Goal: Task Accomplishment & Management: Complete application form

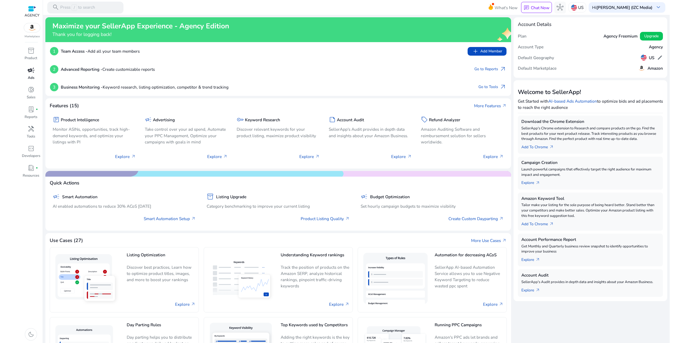
click at [30, 73] on span "campaign" at bounding box center [31, 70] width 7 height 7
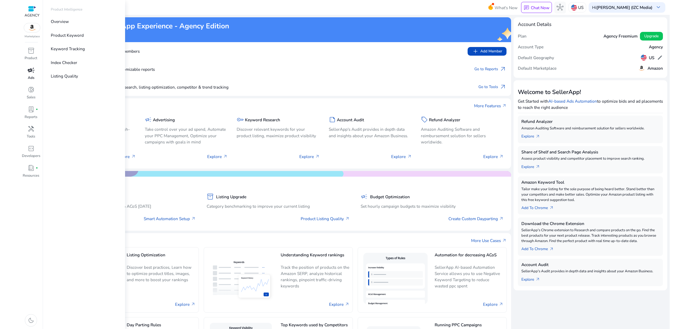
click at [31, 74] on span "campaign" at bounding box center [31, 70] width 7 height 7
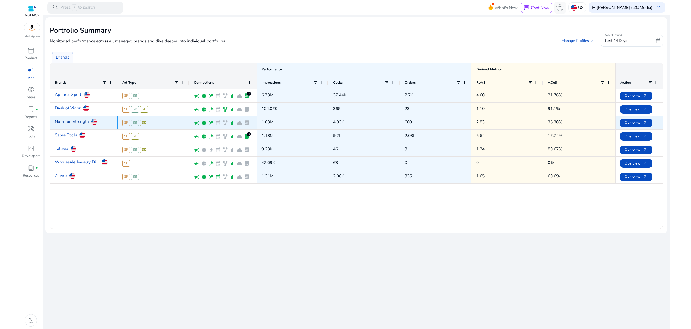
click at [82, 120] on link "Nutrition Strength" at bounding box center [72, 121] width 34 height 11
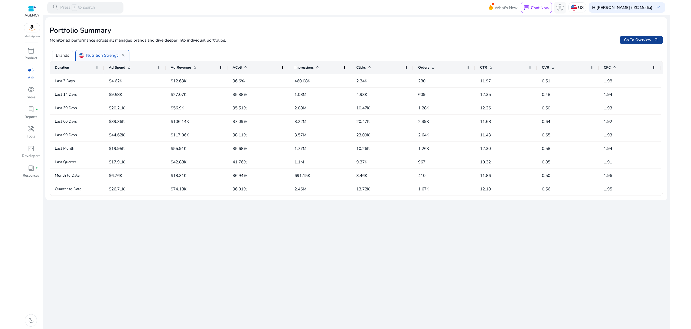
click at [644, 41] on span "Go To Overview arrow_outward" at bounding box center [641, 40] width 35 height 6
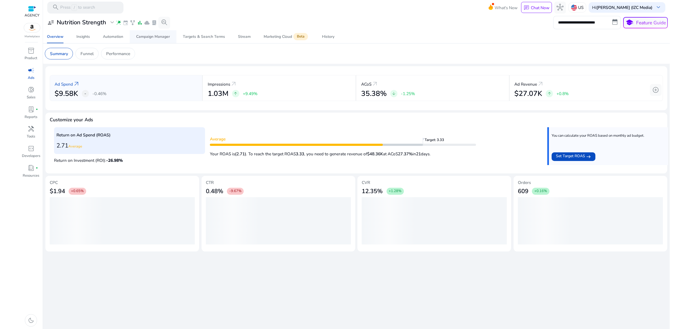
click at [170, 37] on link "Campaign Manager" at bounding box center [153, 36] width 47 height 13
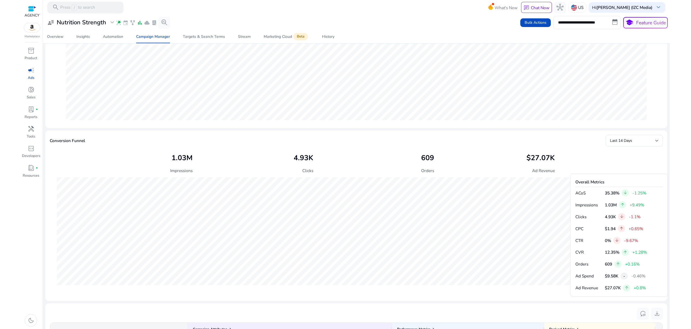
scroll to position [33, 0]
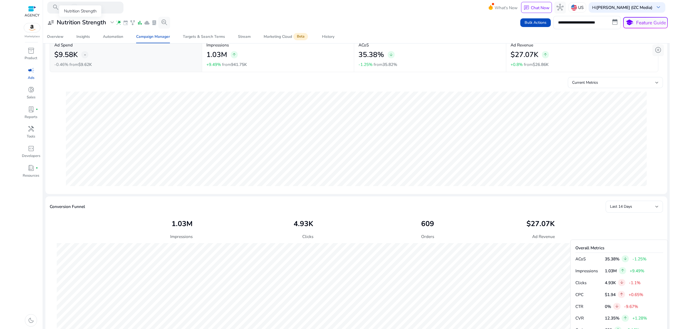
click at [89, 20] on h3 "Nutrition Strength" at bounding box center [81, 22] width 49 height 7
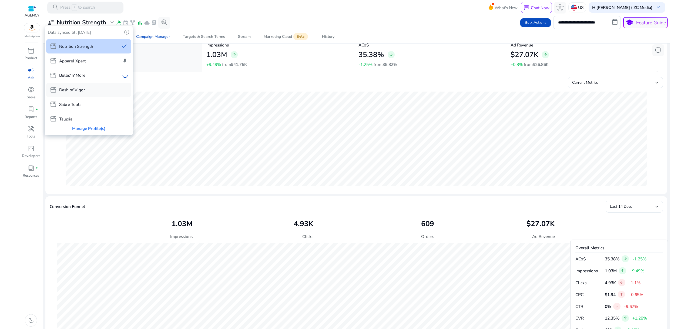
click at [88, 92] on div "storefront Dash of Vigor" at bounding box center [88, 90] width 85 height 14
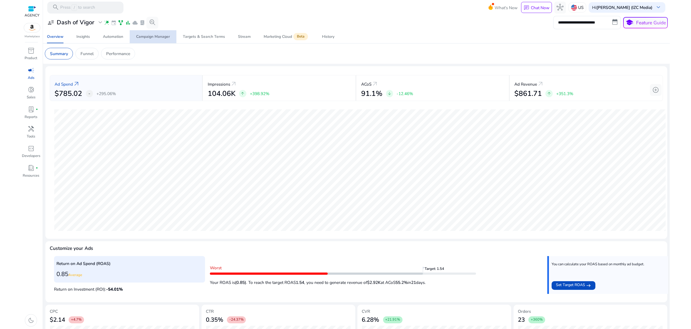
click at [150, 38] on div "Campaign Manager" at bounding box center [153, 37] width 34 height 4
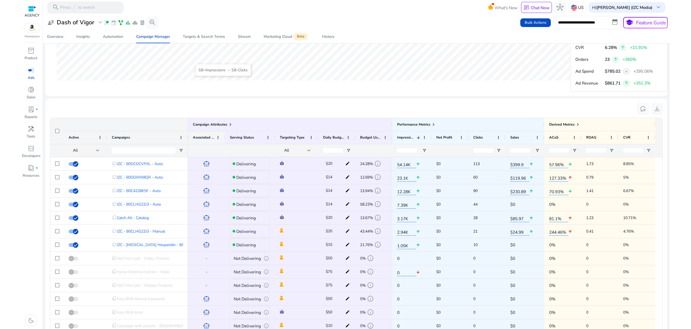
scroll to position [330, 0]
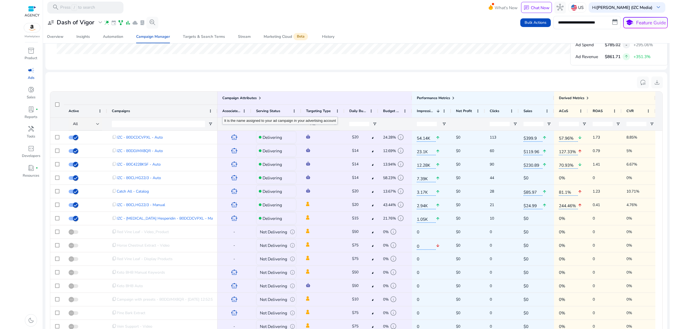
drag, startPoint x: 187, startPoint y: 109, endPoint x: 217, endPoint y: 111, distance: 29.5
click at [217, 111] on div at bounding box center [217, 111] width 2 height 13
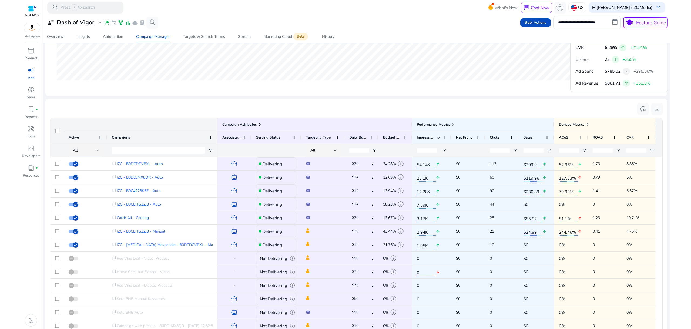
scroll to position [303, 0]
click at [113, 35] on div "Automation" at bounding box center [113, 37] width 20 height 4
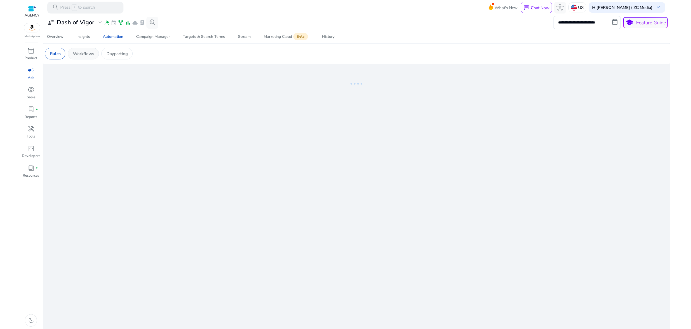
click at [83, 53] on p "Workflows" at bounding box center [83, 54] width 21 height 6
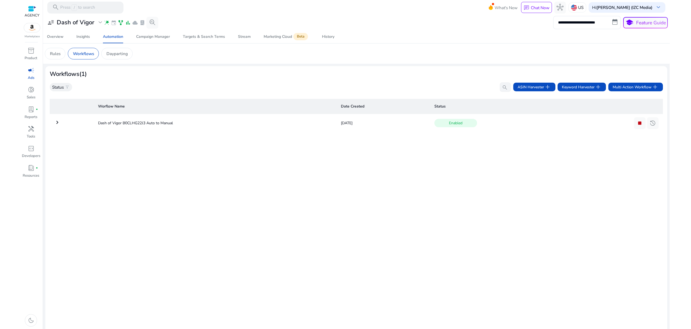
click at [29, 69] on span "campaign" at bounding box center [31, 70] width 7 height 7
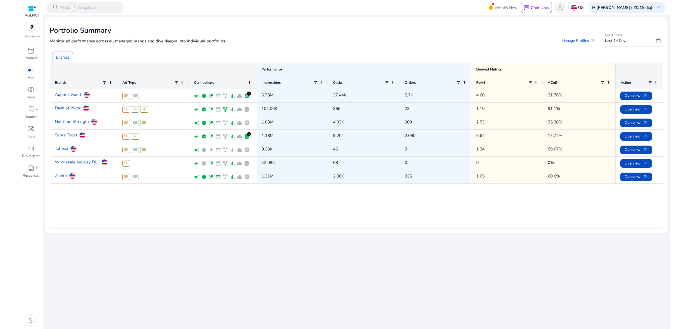
click at [129, 206] on div "Apparel Xpert SP SB campaign pie_chart wand_stars event family_history bar_char…" at bounding box center [332, 158] width 565 height 139
click at [111, 216] on div "Apparel Xpert SP SB campaign pie_chart wand_stars event family_history bar_char…" at bounding box center [332, 158] width 565 height 139
click at [71, 109] on link "Dash of Vigor" at bounding box center [68, 108] width 26 height 11
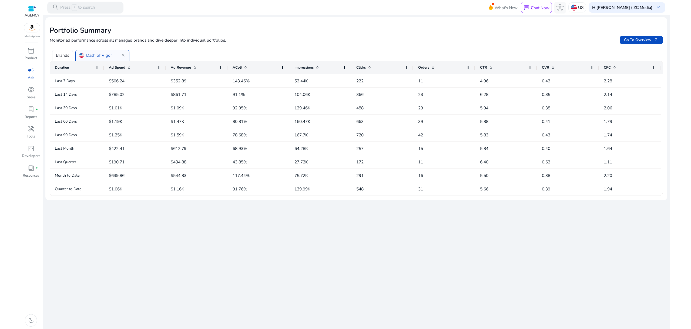
click at [28, 69] on span "campaign" at bounding box center [31, 70] width 7 height 7
click at [65, 57] on p "Brands" at bounding box center [62, 55] width 13 height 6
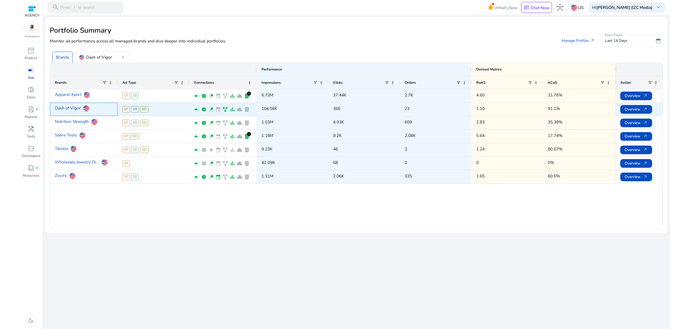
click at [68, 108] on link "Dash of Vigor" at bounding box center [68, 108] width 26 height 11
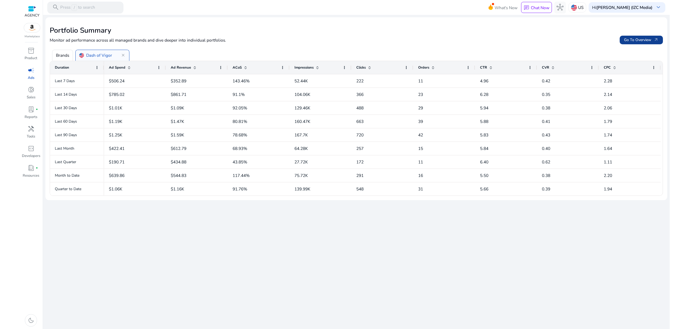
click at [646, 39] on span "Go To Overview arrow_outward" at bounding box center [641, 40] width 35 height 6
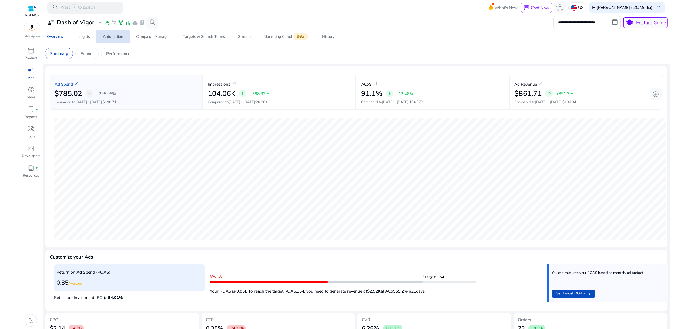
click at [120, 36] on div "Automation" at bounding box center [113, 37] width 20 height 4
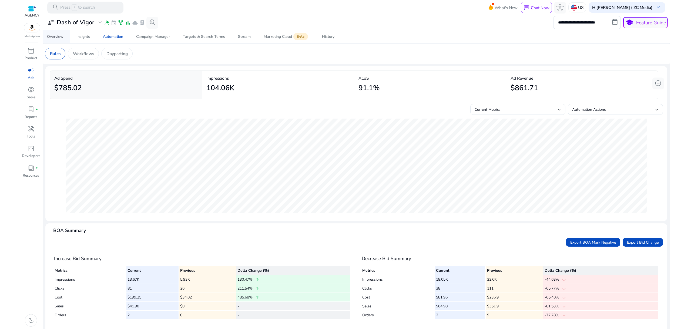
click at [54, 38] on div "Overview" at bounding box center [55, 37] width 16 height 4
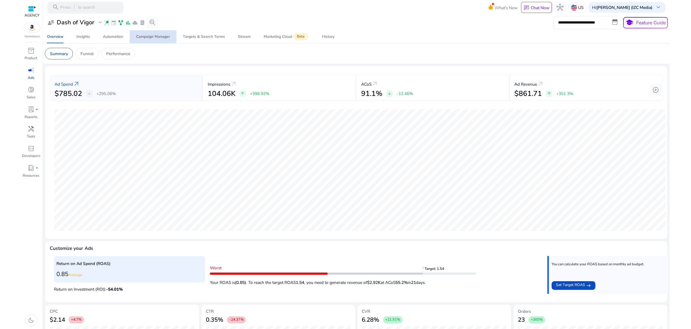
click at [160, 35] on div "Campaign Manager" at bounding box center [153, 37] width 34 height 4
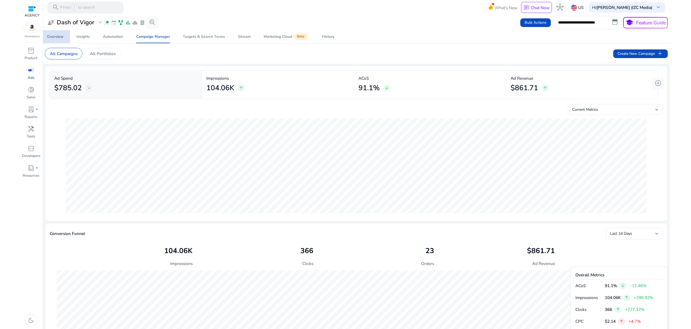
drag, startPoint x: 53, startPoint y: 34, endPoint x: 56, endPoint y: 36, distance: 2.9
click at [53, 34] on span "Overview" at bounding box center [55, 36] width 16 height 13
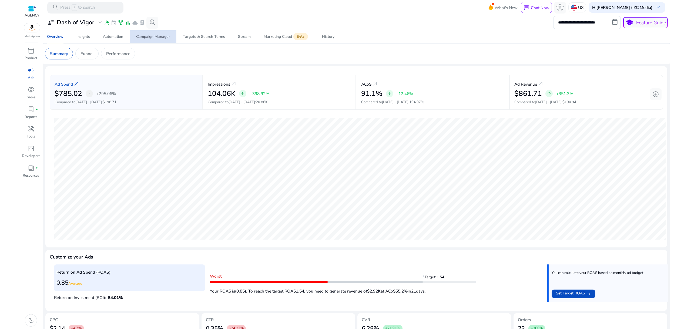
click at [153, 38] on div "Campaign Manager" at bounding box center [153, 37] width 34 height 4
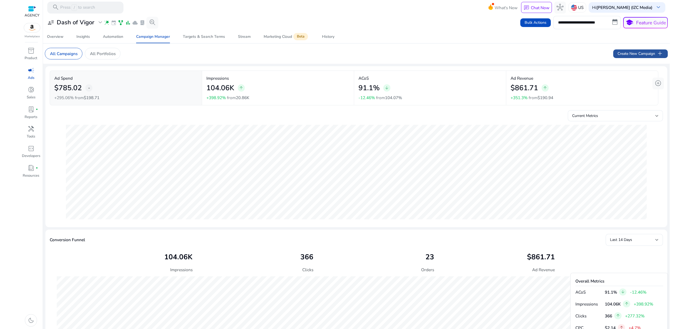
click at [636, 54] on span "Create New Campaign add" at bounding box center [640, 53] width 46 height 7
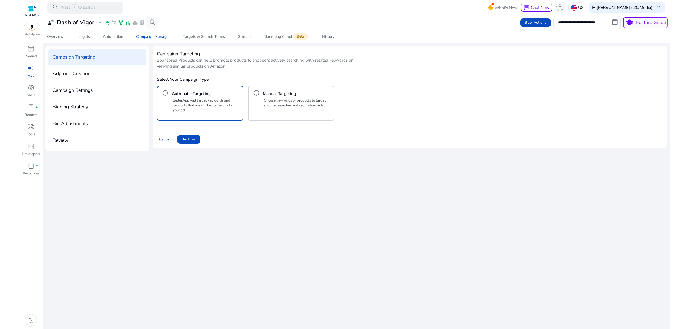
click at [278, 98] on p "Choose keywords or products to target shopper searches and set custom bids." at bounding box center [298, 102] width 68 height 9
click at [192, 140] on span "arrow_right_alt" at bounding box center [193, 139] width 6 height 6
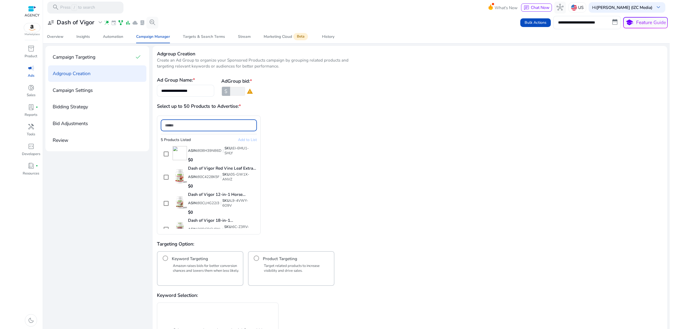
click at [196, 125] on input at bounding box center [209, 125] width 88 height 6
paste input "**********"
type input "**********"
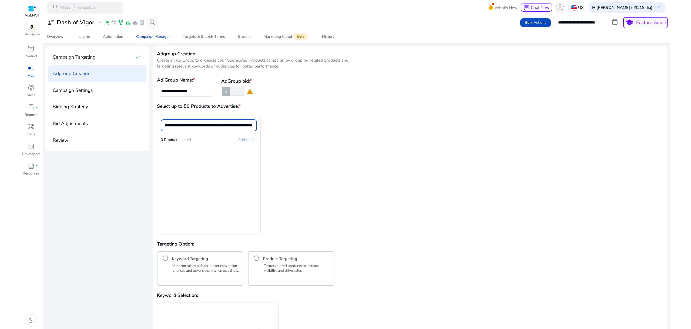
click at [203, 125] on input "**********" at bounding box center [209, 125] width 88 height 6
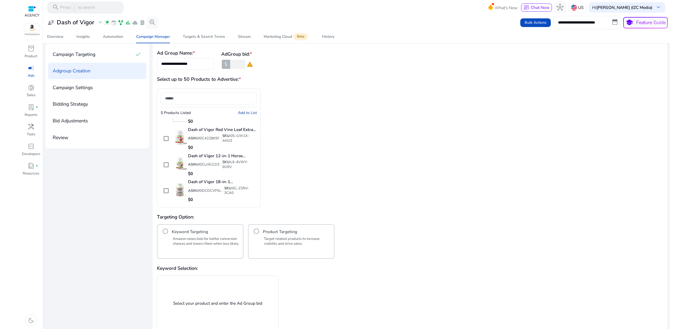
scroll to position [39, 0]
click at [237, 62] on input "number" at bounding box center [237, 64] width 16 height 9
type input "*"
click at [287, 76] on h3 "Select up to 50 Products to Advertise: *" at bounding box center [283, 79] width 253 height 7
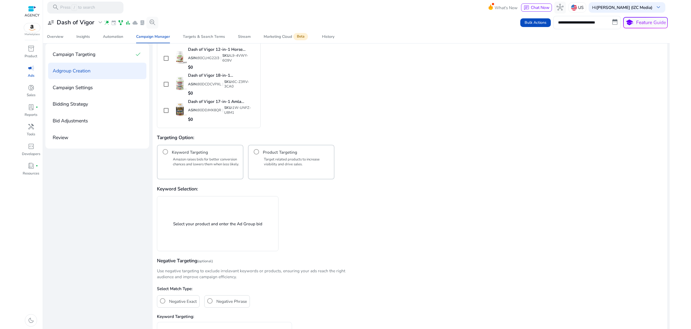
scroll to position [108, 0]
click at [190, 151] on h4 "Keyword Targeting" at bounding box center [190, 151] width 36 height 6
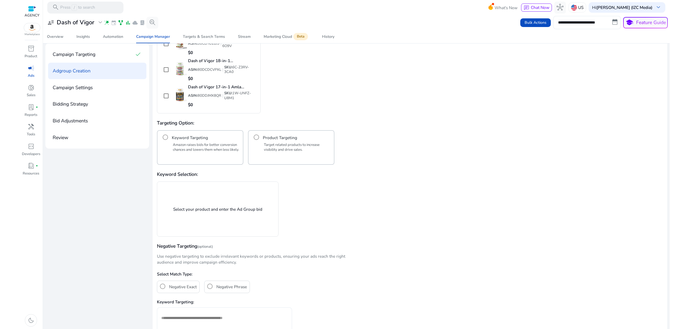
scroll to position [54, 0]
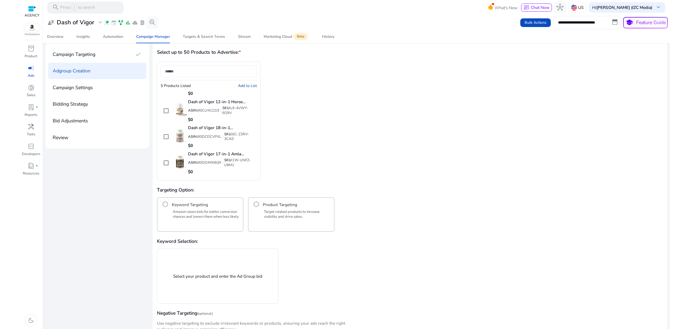
click at [250, 85] on span "Add to List" at bounding box center [247, 85] width 19 height 5
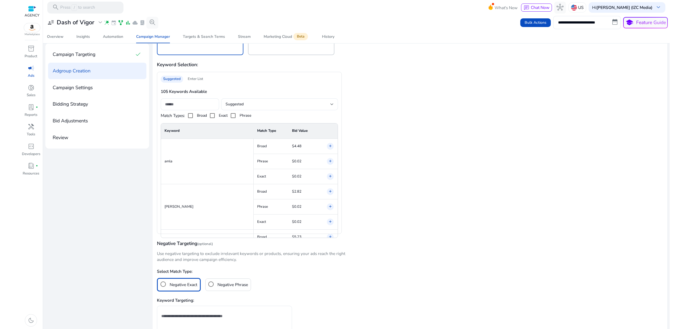
scroll to position [216, 0]
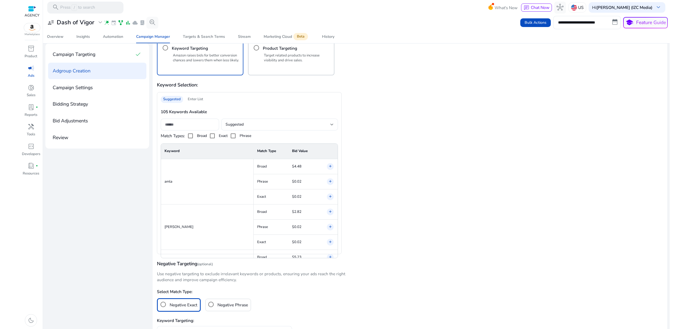
click at [192, 98] on div "Enter List" at bounding box center [195, 99] width 20 height 7
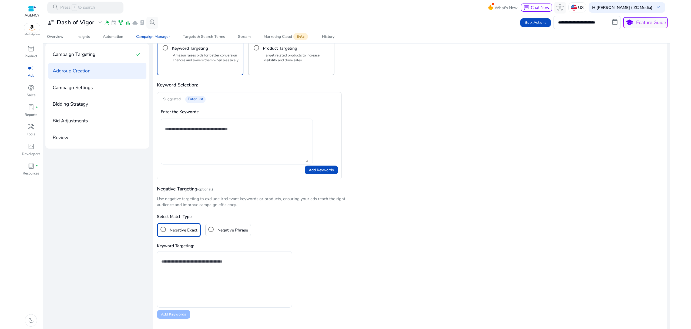
click at [190, 133] on textarea at bounding box center [236, 141] width 143 height 41
click at [178, 98] on div "Suggested" at bounding box center [172, 99] width 22 height 7
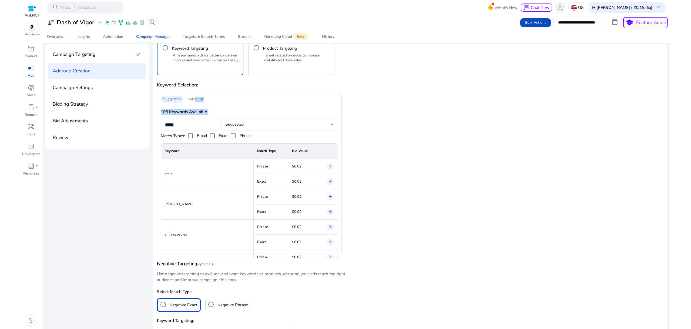
drag, startPoint x: 193, startPoint y: 98, endPoint x: 220, endPoint y: 134, distance: 45.2
click at [223, 129] on div "Suggested Enter List 105 Keywords Available Suggested Match Types: Broad Exact …" at bounding box center [249, 173] width 185 height 162
click at [234, 96] on div "Suggested Enter List" at bounding box center [249, 99] width 177 height 7
click at [197, 97] on div "Enter List" at bounding box center [195, 99] width 20 height 7
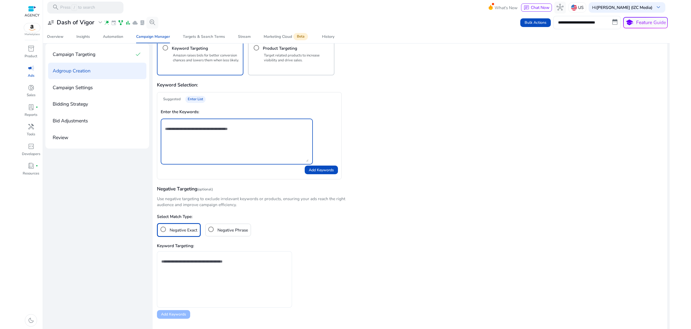
click at [200, 130] on textarea at bounding box center [236, 141] width 143 height 41
paste textarea "**********"
type textarea "**********"
drag, startPoint x: 230, startPoint y: 135, endPoint x: 100, endPoint y: 122, distance: 130.9
click at [98, 120] on div "**********" at bounding box center [356, 88] width 622 height 516
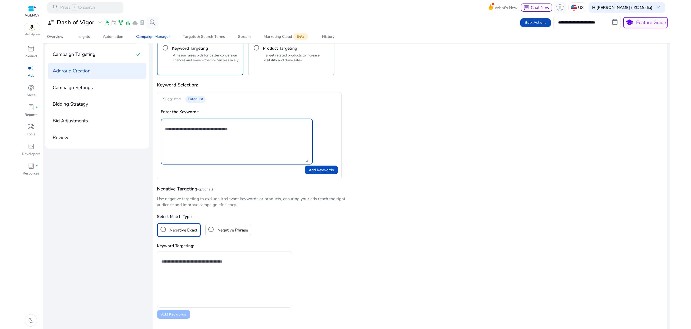
click at [199, 129] on textarea at bounding box center [236, 141] width 143 height 41
paste textarea "**********"
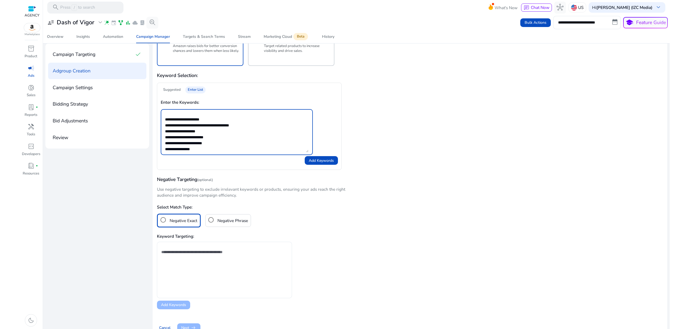
scroll to position [233, 0]
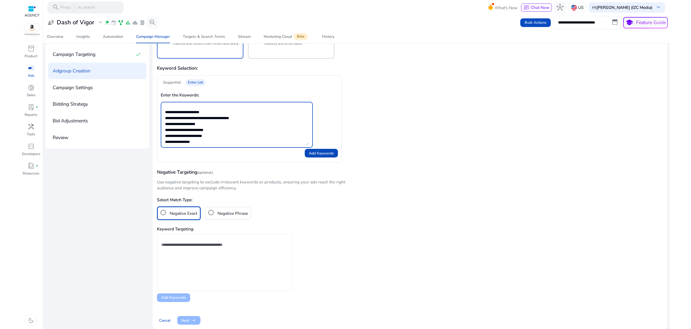
type textarea "**********"
click at [330, 150] on span at bounding box center [321, 153] width 33 height 13
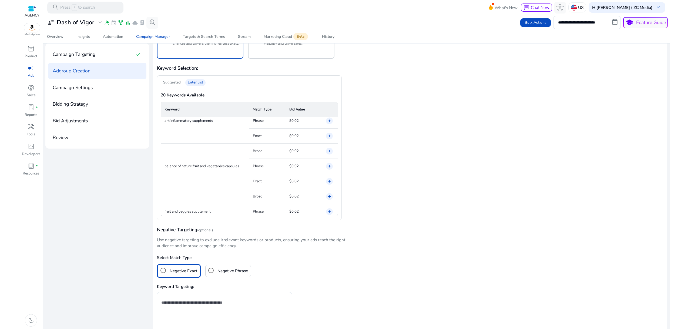
scroll to position [0, 0]
click at [331, 138] on span "add" at bounding box center [329, 139] width 7 height 7
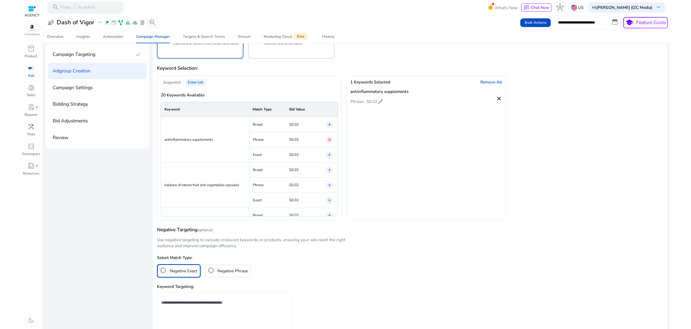
click at [330, 157] on mat-icon "add" at bounding box center [329, 155] width 4 height 6
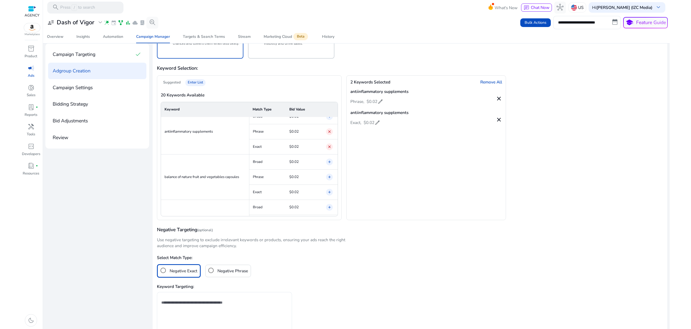
scroll to position [27, 0]
click at [329, 159] on mat-icon "add" at bounding box center [329, 158] width 4 height 6
click at [330, 173] on mat-icon "add" at bounding box center [329, 173] width 4 height 6
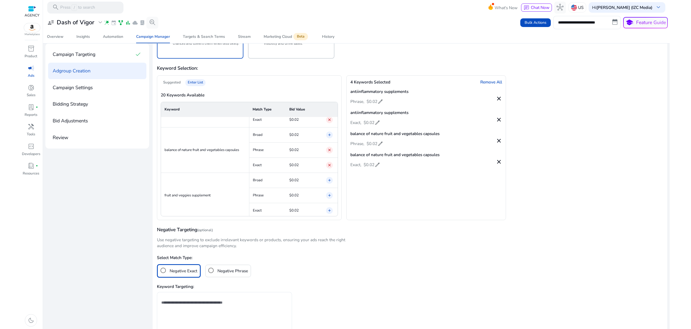
scroll to position [54, 0]
click at [333, 176] on td "add" at bounding box center [330, 176] width 15 height 15
click at [327, 188] on span "add" at bounding box center [329, 191] width 7 height 7
click at [329, 137] on span "add" at bounding box center [329, 140] width 7 height 7
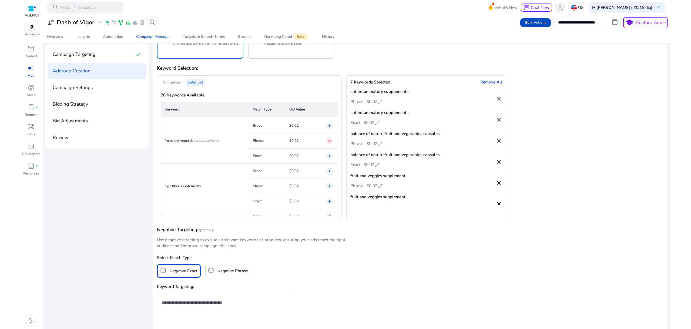
click at [329, 157] on mat-icon "add" at bounding box center [329, 156] width 4 height 6
click at [328, 186] on mat-icon "add" at bounding box center [329, 186] width 4 height 6
click at [330, 203] on mat-icon "add" at bounding box center [329, 202] width 4 height 6
click at [329, 192] on mat-icon "add" at bounding box center [329, 193] width 4 height 6
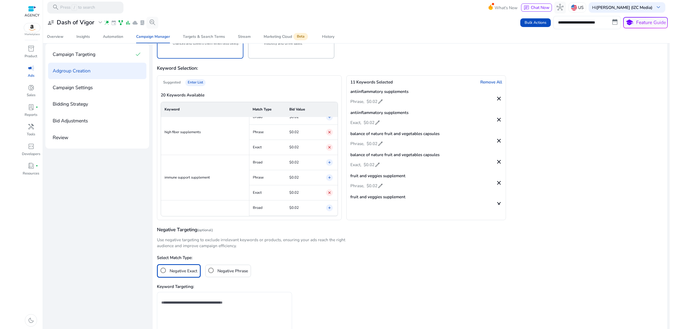
click at [328, 208] on mat-icon "add" at bounding box center [329, 208] width 4 height 6
click at [329, 151] on mat-icon "close" at bounding box center [329, 154] width 4 height 6
click at [331, 123] on span "add" at bounding box center [329, 123] width 7 height 7
click at [329, 170] on mat-icon "add" at bounding box center [329, 169] width 4 height 6
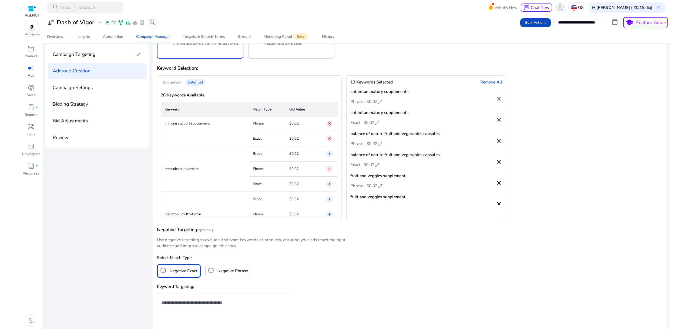
click at [329, 188] on td "add" at bounding box center [330, 184] width 15 height 15
click at [329, 213] on mat-icon "add" at bounding box center [329, 214] width 4 height 6
click at [328, 176] on mat-icon "add" at bounding box center [329, 176] width 4 height 6
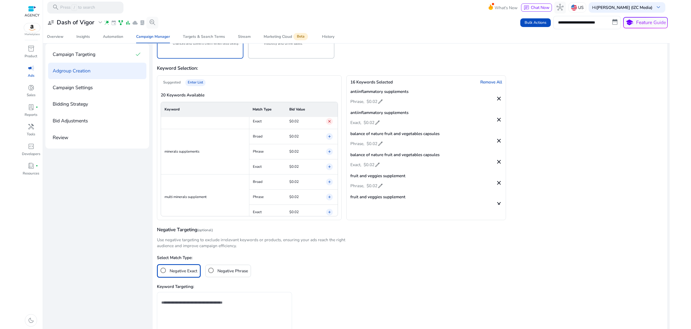
click at [329, 150] on mat-icon "add" at bounding box center [329, 152] width 4 height 6
click at [330, 168] on mat-icon "add" at bounding box center [329, 167] width 4 height 6
click at [330, 196] on mat-icon "add" at bounding box center [329, 197] width 4 height 6
click at [328, 210] on mat-icon "add" at bounding box center [329, 212] width 4 height 6
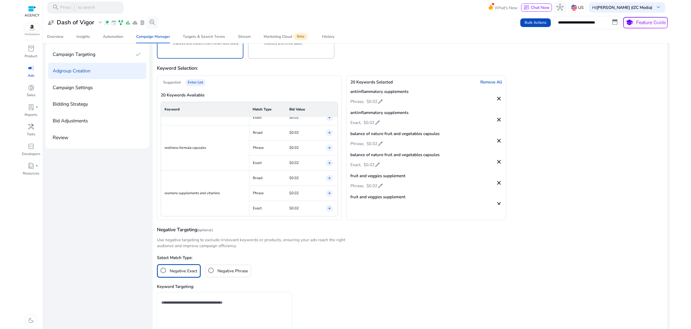
drag, startPoint x: 331, startPoint y: 206, endPoint x: 327, endPoint y: 194, distance: 13.2
click at [331, 206] on span "add" at bounding box center [329, 208] width 7 height 7
click at [327, 193] on mat-icon "add" at bounding box center [329, 193] width 4 height 6
click at [329, 163] on mat-icon "add" at bounding box center [329, 163] width 4 height 6
click at [329, 149] on mat-icon "add" at bounding box center [329, 148] width 4 height 6
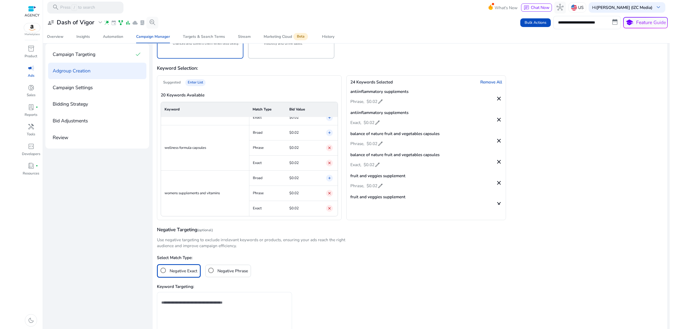
click at [330, 119] on mat-icon "add" at bounding box center [329, 118] width 4 height 6
click at [329, 156] on mat-icon "add" at bounding box center [329, 157] width 4 height 6
click at [328, 150] on span "add" at bounding box center [329, 153] width 7 height 7
click at [329, 139] on mat-icon "add" at bounding box center [329, 138] width 4 height 6
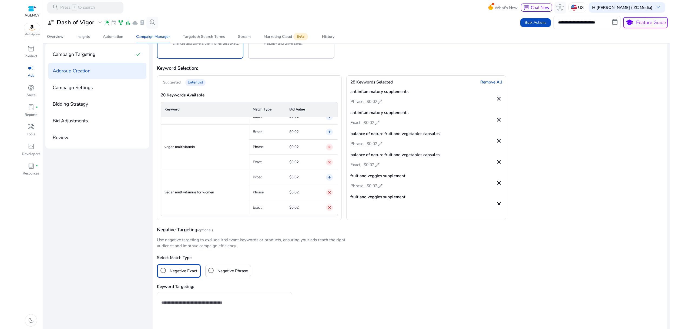
scroll to position [701, 0]
click at [331, 133] on mat-icon "add" at bounding box center [329, 135] width 4 height 6
click at [330, 119] on mat-icon "add" at bounding box center [329, 120] width 4 height 6
click at [330, 142] on mat-icon "add" at bounding box center [329, 144] width 4 height 6
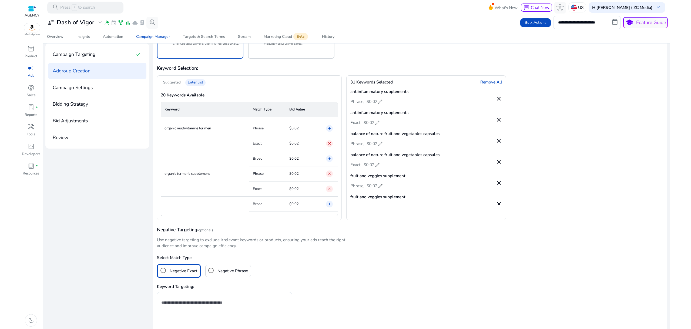
click at [331, 127] on mat-icon "add" at bounding box center [329, 129] width 4 height 6
click at [331, 152] on span "add" at bounding box center [329, 152] width 7 height 7
click at [329, 137] on mat-icon "add" at bounding box center [329, 137] width 4 height 6
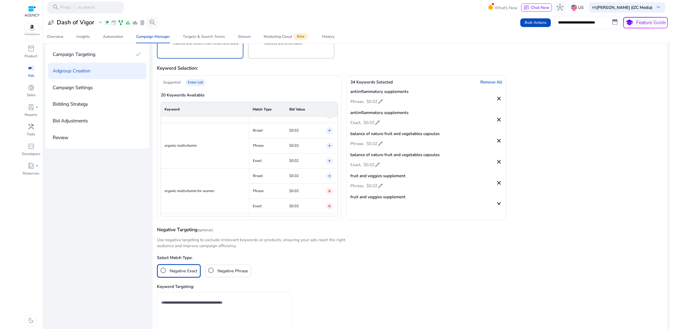
click at [331, 145] on mat-icon "add" at bounding box center [329, 146] width 4 height 6
click at [329, 160] on mat-icon "add" at bounding box center [329, 161] width 4 height 6
click at [329, 142] on mat-icon "add" at bounding box center [329, 143] width 4 height 6
click at [330, 125] on mat-icon "add" at bounding box center [329, 128] width 4 height 6
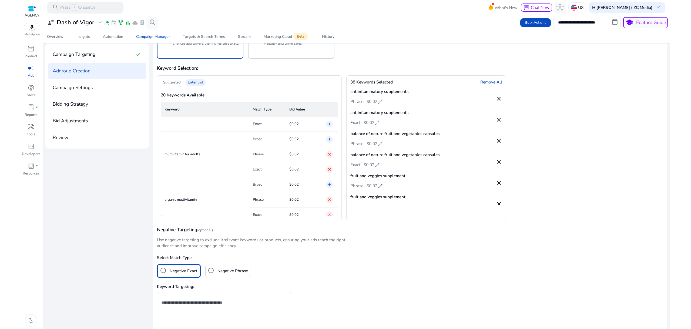
scroll to position [458, 0]
click at [329, 152] on mat-icon "add" at bounding box center [329, 151] width 4 height 6
click at [329, 135] on mat-icon "add" at bounding box center [329, 136] width 4 height 6
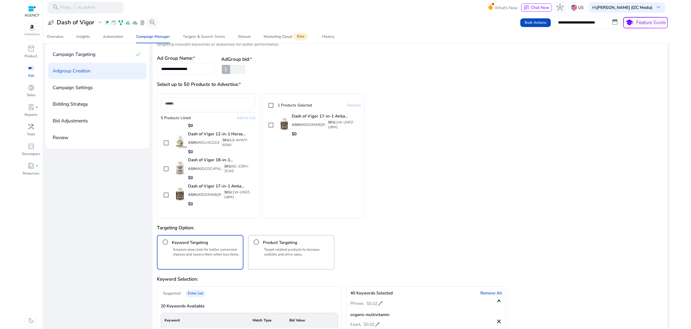
scroll to position [21, 0]
click at [240, 71] on input "*" at bounding box center [237, 70] width 16 height 9
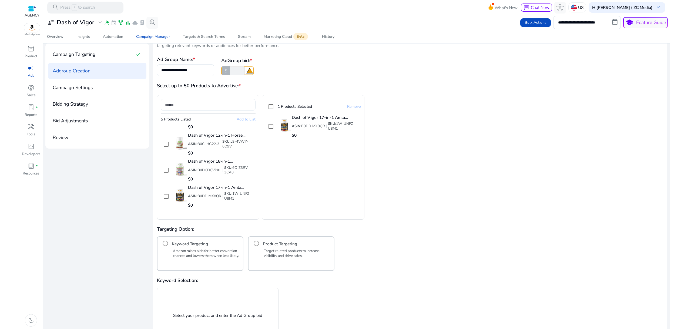
click at [232, 70] on input "*" at bounding box center [237, 70] width 16 height 9
drag, startPoint x: 229, startPoint y: 70, endPoint x: 222, endPoint y: 70, distance: 7.3
click at [222, 70] on div "$ * warning warning" at bounding box center [237, 70] width 32 height 9
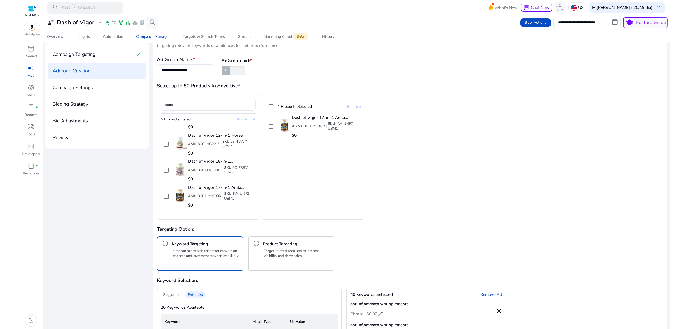
type input "***"
click at [285, 75] on div "**********" at bounding box center [410, 66] width 506 height 20
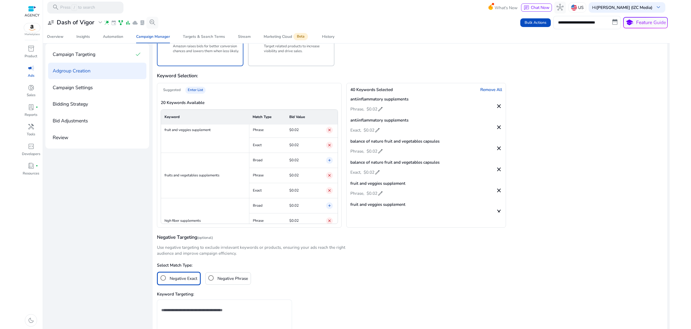
scroll to position [291, 0]
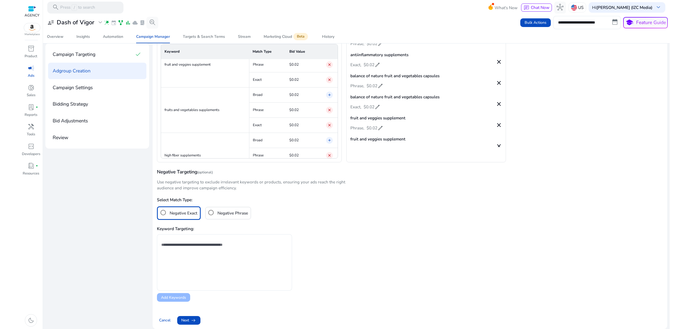
click at [191, 320] on span "arrow_right_alt" at bounding box center [193, 320] width 6 height 6
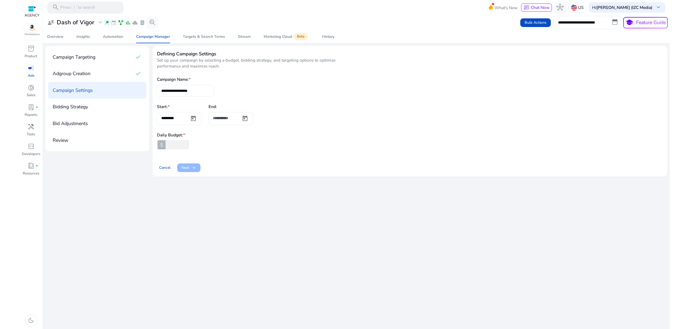
scroll to position [0, 0]
drag, startPoint x: 208, startPoint y: 91, endPoint x: 123, endPoint y: 79, distance: 85.7
click at [124, 79] on div "**********" at bounding box center [356, 111] width 622 height 130
click at [186, 93] on input "*****" at bounding box center [185, 91] width 49 height 6
paste input "**********"
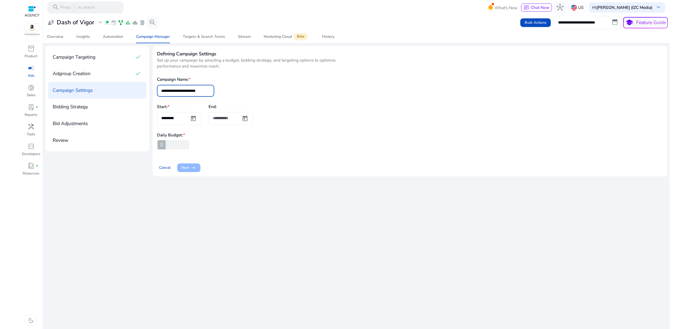
scroll to position [0, 2]
type input "**********"
click at [227, 94] on div "**********" at bounding box center [410, 86] width 506 height 20
click at [246, 81] on h4 "Campaign Name: *" at bounding box center [410, 79] width 506 height 6
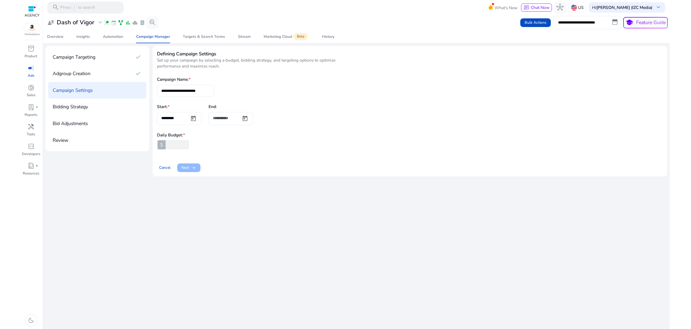
click at [177, 146] on input "number" at bounding box center [176, 144] width 24 height 9
type input "**"
drag, startPoint x: 234, startPoint y: 226, endPoint x: 248, endPoint y: 235, distance: 16.2
click at [235, 228] on div "**********" at bounding box center [356, 172] width 622 height 314
click at [220, 197] on div "**********" at bounding box center [356, 172] width 622 height 314
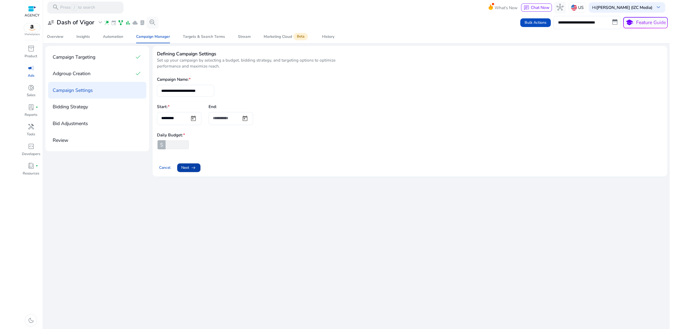
click at [198, 169] on span at bounding box center [188, 167] width 23 height 13
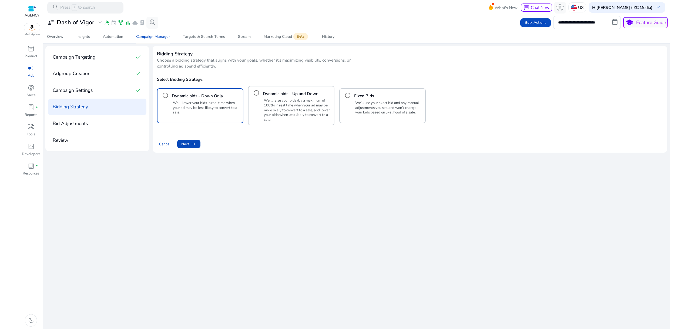
click at [187, 144] on span "Next arrow_right_alt" at bounding box center [188, 144] width 15 height 6
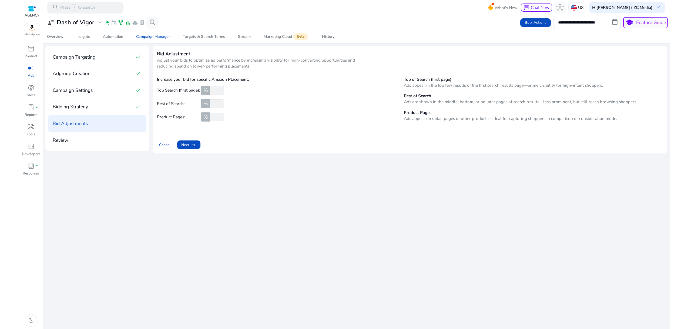
click at [214, 92] on input "number" at bounding box center [216, 90] width 15 height 9
click at [212, 91] on input "number" at bounding box center [216, 90] width 15 height 9
drag, startPoint x: 215, startPoint y: 89, endPoint x: 204, endPoint y: 88, distance: 11.4
click at [204, 88] on div "% **" at bounding box center [216, 90] width 32 height 9
type input "**"
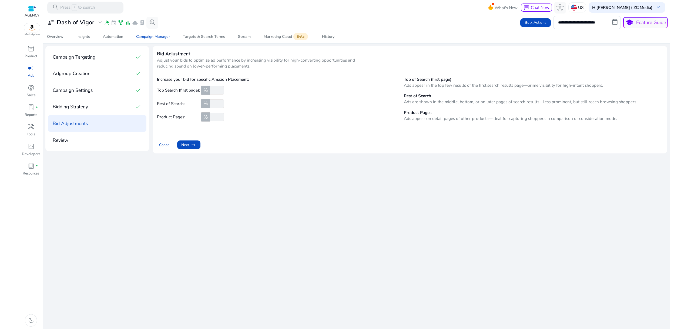
click at [296, 186] on div "**********" at bounding box center [356, 172] width 622 height 314
click at [194, 146] on span "arrow_right_alt" at bounding box center [193, 145] width 6 height 6
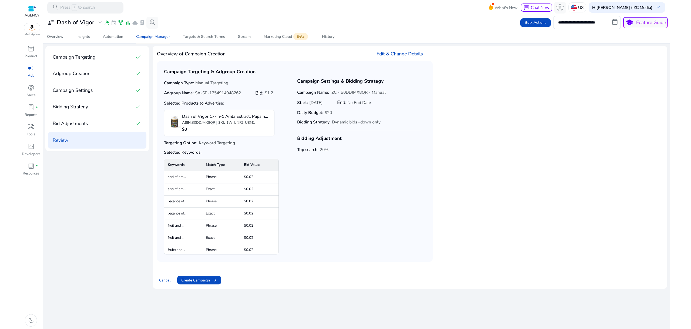
drag, startPoint x: 183, startPoint y: 115, endPoint x: 228, endPoint y: 131, distance: 47.8
click at [236, 134] on div "Dash of Vigor 17-in-1 Amla Extract, Papain Supplement, Nattokinase Diosmin Hesp…" at bounding box center [219, 123] width 110 height 27
click at [226, 130] on p "$0" at bounding box center [226, 129] width 89 height 6
click at [210, 123] on span "B0DDJMX8QR" at bounding box center [204, 122] width 24 height 5
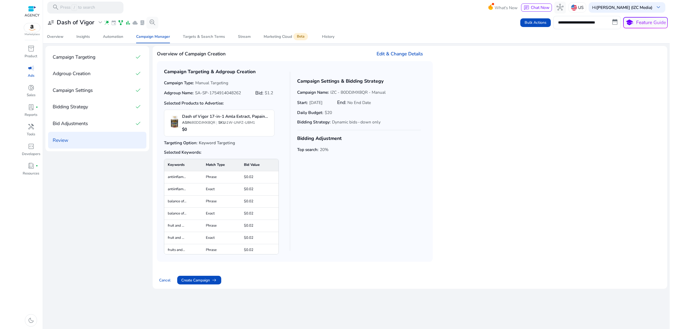
click at [358, 93] on p "IZC - B0DDJMX8QR - Manual" at bounding box center [357, 92] width 55 height 6
drag, startPoint x: 299, startPoint y: 150, endPoint x: 333, endPoint y: 143, distance: 35.0
click at [330, 150] on div "Campaign Settings & Bidding Strategy Campaign Name: IZC - B0DDJMX8QR - Manual S…" at bounding box center [359, 161] width 138 height 191
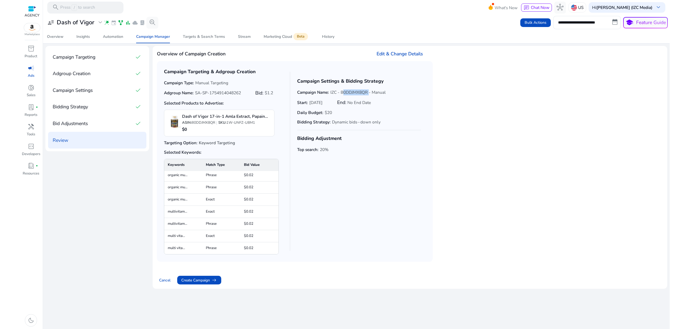
click at [333, 143] on div "Bidding Adjustment Top search: 20%" at bounding box center [319, 144] width 45 height 18
drag, startPoint x: 332, startPoint y: 120, endPoint x: 378, endPoint y: 122, distance: 46.5
click at [378, 122] on p "Dynamic bids – down only" at bounding box center [356, 122] width 49 height 6
click at [343, 103] on span "End: No End Date" at bounding box center [354, 102] width 34 height 7
drag, startPoint x: 324, startPoint y: 111, endPoint x: 335, endPoint y: 110, distance: 11.1
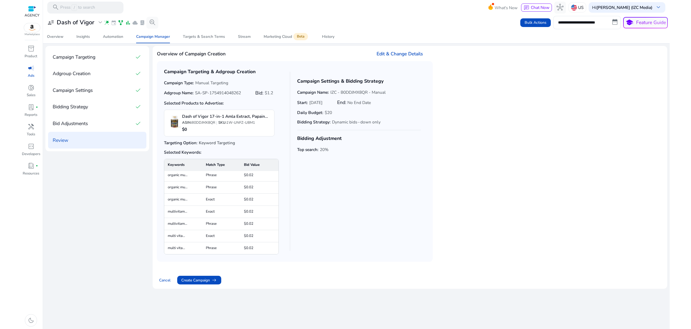
click at [335, 110] on span "Daily Budget: $20" at bounding box center [341, 113] width 88 height 6
click at [308, 88] on div "Campaign Settings & Bidding Strategy Campaign Name: IZC - B0DDJMX8QR - Manual S…" at bounding box center [341, 102] width 88 height 48
click at [195, 282] on span "Create Campaign arrow_right_alt" at bounding box center [199, 280] width 36 height 6
click at [207, 279] on span "Create Campaign arrow_right_alt" at bounding box center [199, 280] width 36 height 6
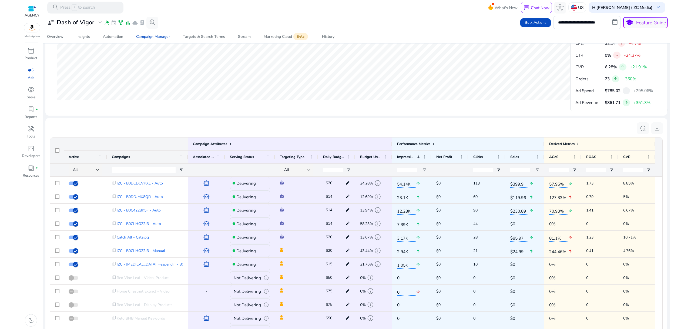
scroll to position [270, 0]
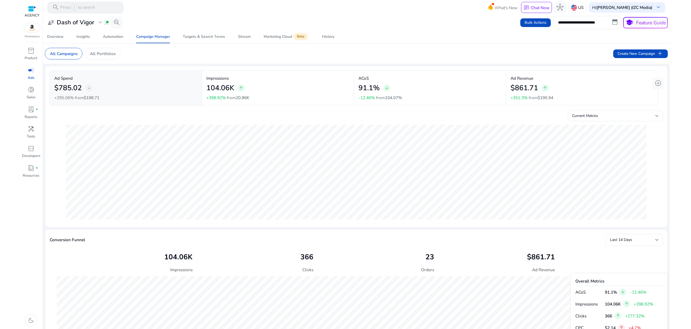
click at [6, 198] on html "**********" at bounding box center [345, 164] width 691 height 329
click at [140, 58] on mat-card "All Campaigns All Portfolios Create New Campaign add" at bounding box center [356, 53] width 631 height 20
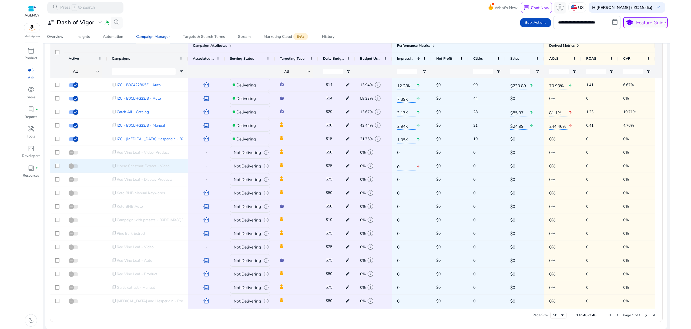
scroll to position [17, 0]
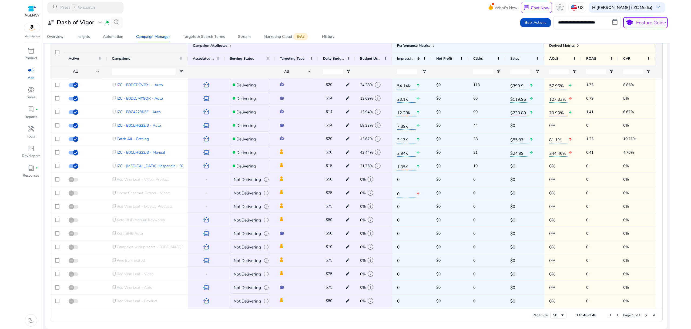
click at [93, 70] on div "All" at bounding box center [84, 72] width 23 height 6
click at [96, 102] on span "Delivering" at bounding box center [89, 100] width 32 height 6
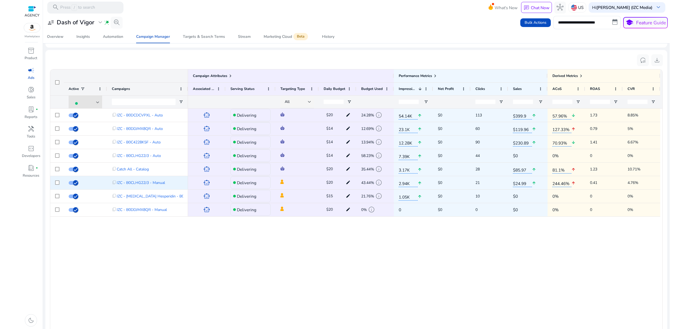
scroll to position [356, 0]
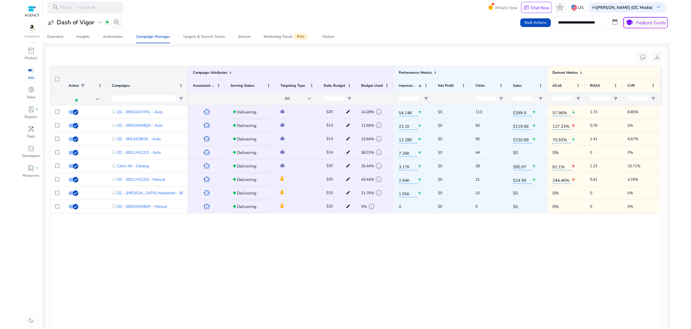
click at [260, 264] on div "smart_toy Delivering $20 edit 24.28% info 54.14K arrow_upward $0 113 $399.9 arr…" at bounding box center [425, 220] width 474 height 230
click at [162, 227] on div "content_copy IZC - B0DCDCVPXL - Auto content_copy IZC - B0DDJMX8QR - Auto conte…" at bounding box center [356, 220] width 612 height 230
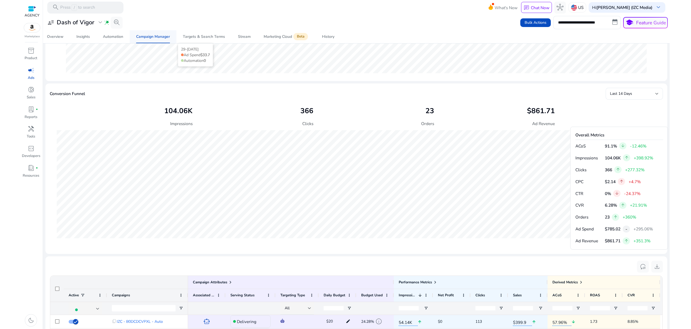
scroll to position [140, 0]
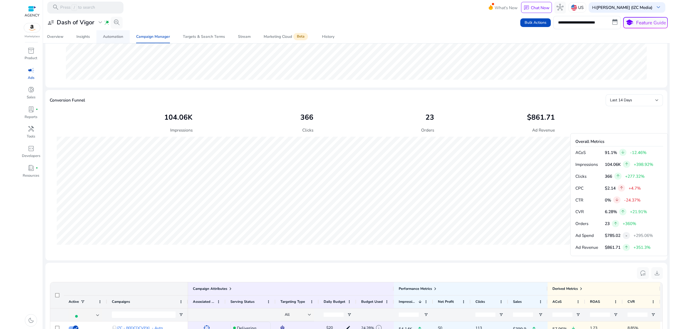
click at [121, 38] on div "Automation" at bounding box center [113, 37] width 20 height 4
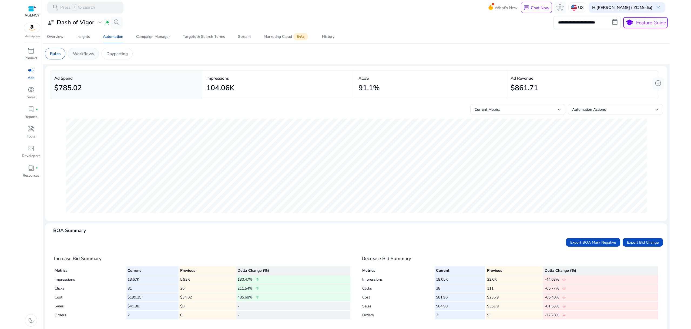
click at [81, 53] on p "Workflows" at bounding box center [83, 54] width 21 height 6
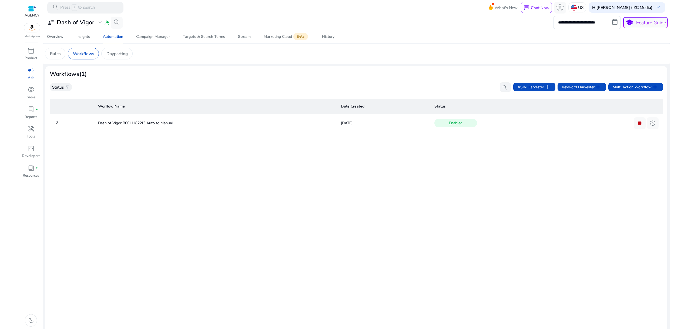
click at [54, 122] on mat-icon "keyboard_arrow_right" at bounding box center [57, 122] width 6 height 6
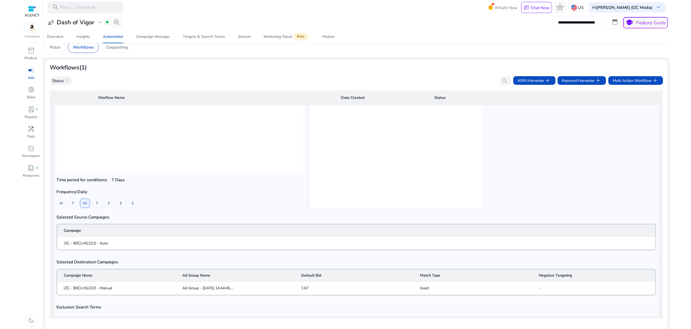
scroll to position [82, 0]
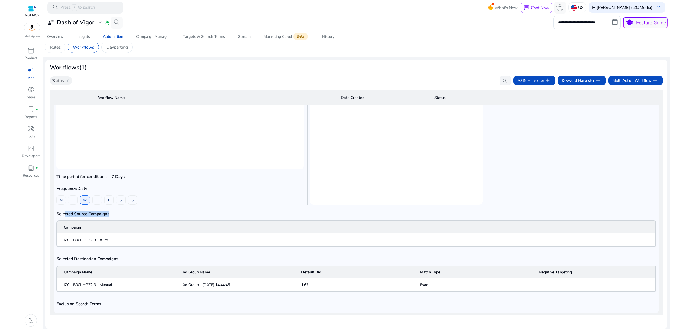
drag, startPoint x: 68, startPoint y: 211, endPoint x: 112, endPoint y: 213, distance: 44.3
click at [112, 213] on h5 "Selected Source Campaigns" at bounding box center [356, 213] width 600 height 5
drag, startPoint x: 56, startPoint y: 212, endPoint x: 119, endPoint y: 214, distance: 63.8
click at [119, 214] on div "Workflow Name: Dash of Vigor B0CLHG22J3 Auto to Manual Selected products to adv…" at bounding box center [356, 180] width 604 height 265
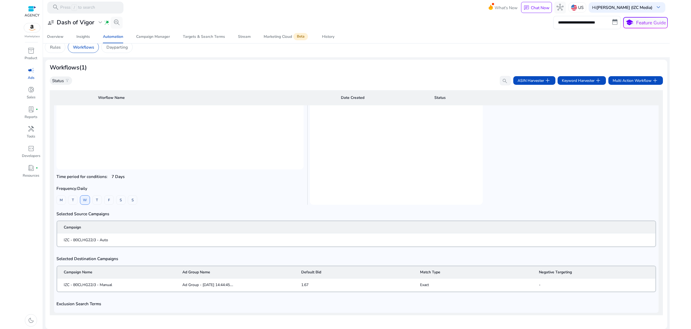
click at [109, 241] on mat-cell "IZC - B0CLHG22J3 - Auto" at bounding box center [356, 239] width 598 height 13
drag, startPoint x: 114, startPoint y: 236, endPoint x: 69, endPoint y: 239, distance: 45.7
click at [68, 239] on mat-cell "IZC - B0CLHG22J3 - Auto" at bounding box center [356, 239] width 598 height 13
click at [72, 240] on span "IZC - B0CLHG22J3 - Auto" at bounding box center [86, 240] width 44 height 6
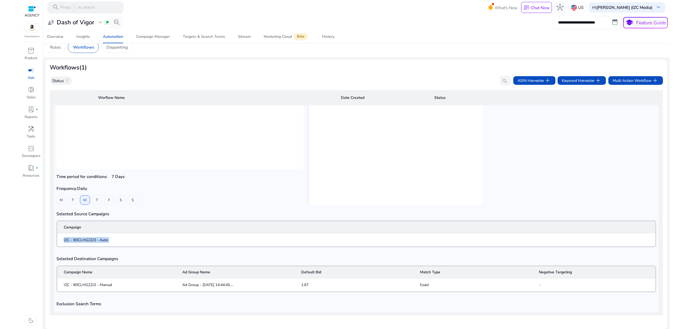
click at [72, 240] on span "IZC - B0CLHG22J3 - Auto" at bounding box center [86, 240] width 44 height 6
click at [88, 246] on div "Selected Source Campaigns Campaign IZC - B0CLHG22J3 - Auto" at bounding box center [356, 229] width 600 height 40
click at [85, 239] on span "IZC - B0CLHG22J3 - Auto" at bounding box center [86, 240] width 44 height 6
click at [119, 257] on h5 "Selected Destination Campaigns" at bounding box center [356, 258] width 600 height 5
drag, startPoint x: 65, startPoint y: 283, endPoint x: 112, endPoint y: 284, distance: 47.0
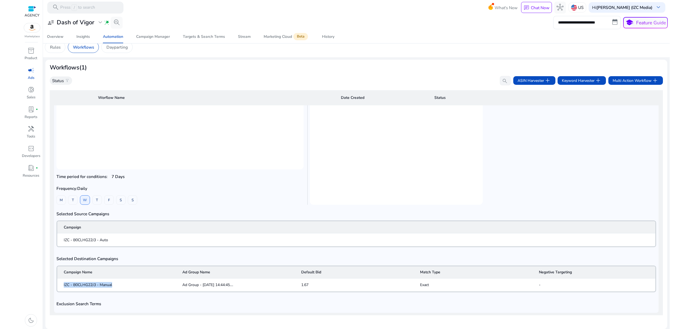
click at [113, 282] on mat-cell "IZC - B0CLHG22J3 - Manual" at bounding box center [117, 284] width 121 height 13
click at [111, 286] on mat-cell "IZC - B0CLHG22J3 - Manual" at bounding box center [117, 284] width 121 height 13
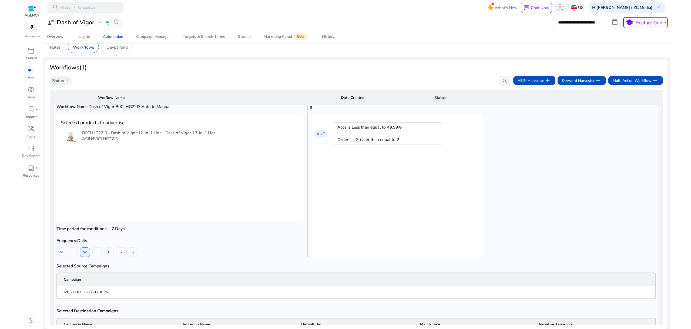
scroll to position [0, 0]
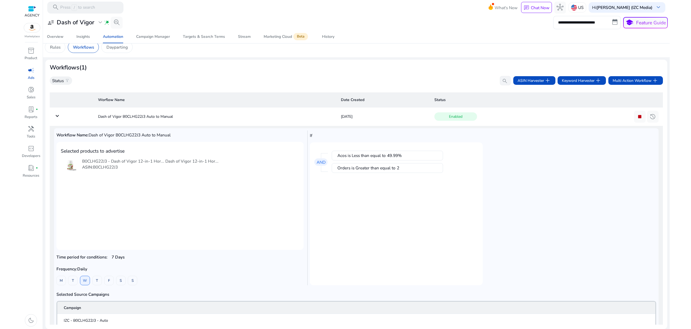
click at [405, 199] on mat-card "Acos is Less than equal to 49.99% Orders is Greater than equal to 2 AND" at bounding box center [396, 213] width 173 height 143
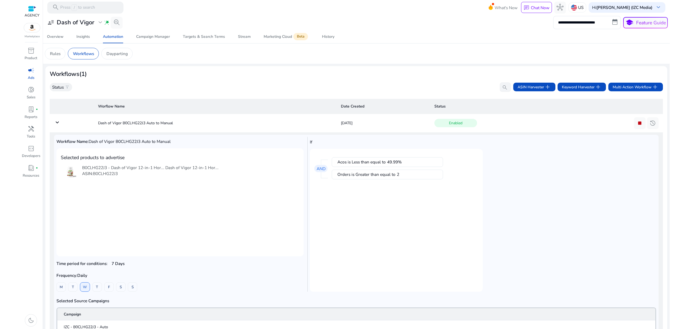
click at [59, 121] on mat-icon "keyboard_arrow_down" at bounding box center [57, 122] width 6 height 6
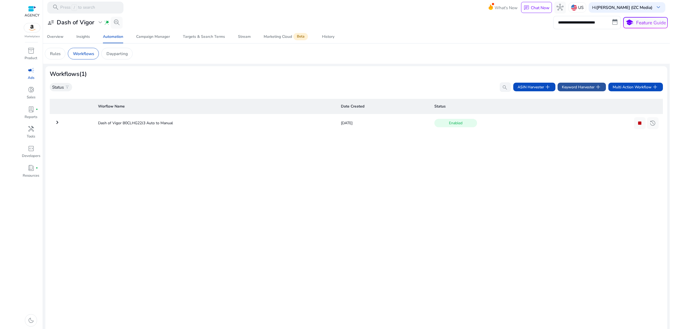
click at [586, 88] on span "Keyword Harvester add" at bounding box center [582, 86] width 40 height 7
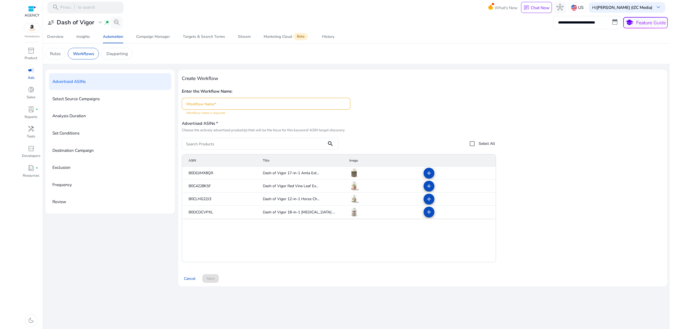
click at [111, 287] on div "Advertised ASINs Select Source Campaigns Analysis Duration Set Conditions Desti…" at bounding box center [356, 180] width 622 height 221
click at [214, 105] on input "Workflow Name" at bounding box center [266, 104] width 160 height 6
paste input "**********"
click at [244, 119] on div "Advertised ASINs * Choose the actively advertised product(s) that will be the f…" at bounding box center [338, 134] width 313 height 31
drag, startPoint x: 138, startPoint y: 280, endPoint x: 163, endPoint y: 251, distance: 38.1
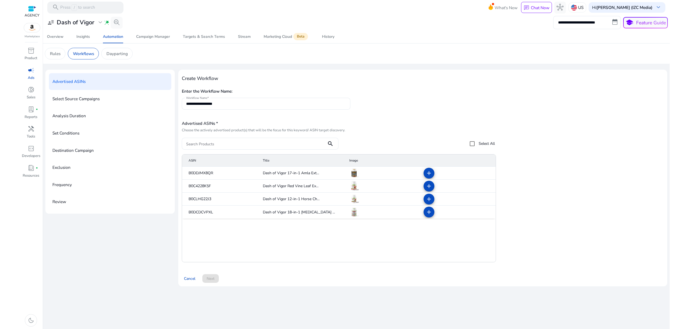
click at [137, 280] on div "**********" at bounding box center [356, 180] width 622 height 221
click at [197, 100] on div "**********" at bounding box center [266, 104] width 160 height 12
click at [196, 105] on input "**********" at bounding box center [266, 104] width 160 height 6
paste input
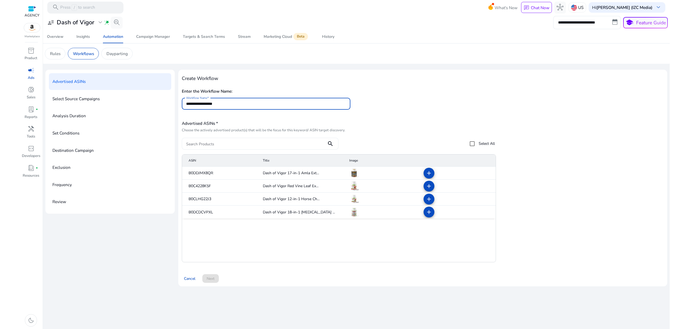
type input "**********"
click at [216, 138] on div at bounding box center [254, 144] width 136 height 12
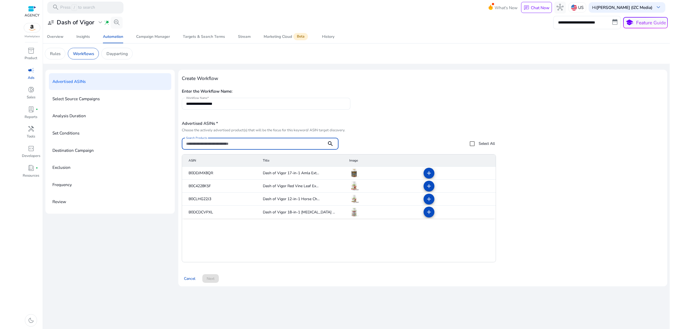
click at [216, 143] on input "Search Products" at bounding box center [254, 144] width 136 height 6
click at [198, 105] on input "**********" at bounding box center [266, 104] width 160 height 6
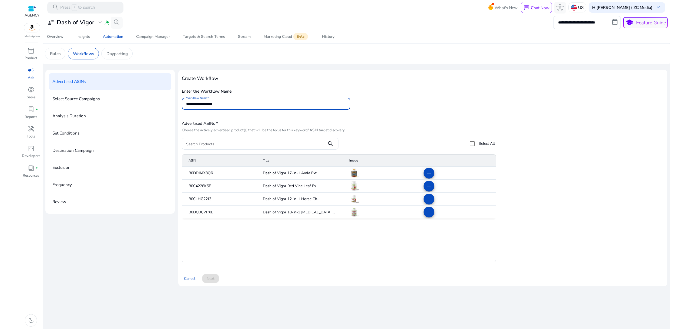
click at [198, 104] on input "**********" at bounding box center [266, 104] width 160 height 6
click at [199, 172] on mat-cell "B0DDJMX8QR" at bounding box center [220, 173] width 76 height 13
click at [432, 173] on mat-icon "add" at bounding box center [429, 173] width 6 height 6
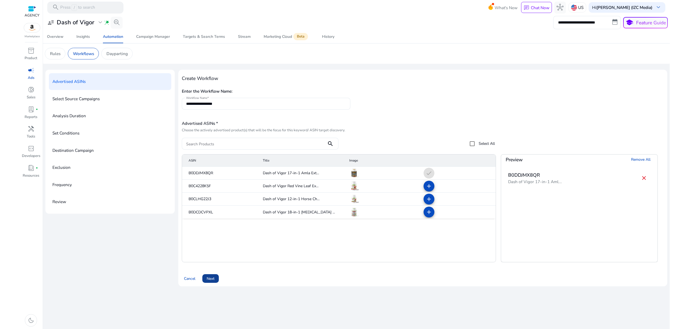
click at [213, 278] on span "Next" at bounding box center [211, 279] width 8 height 6
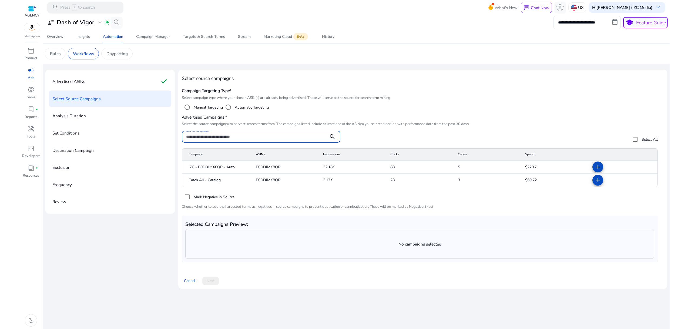
click at [224, 136] on input "Search campaigns" at bounding box center [255, 137] width 138 height 6
paste input "**********"
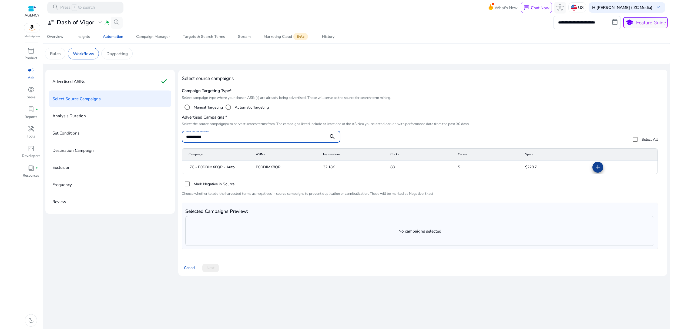
type input "**********"
click at [599, 169] on mat-icon "add" at bounding box center [597, 167] width 6 height 6
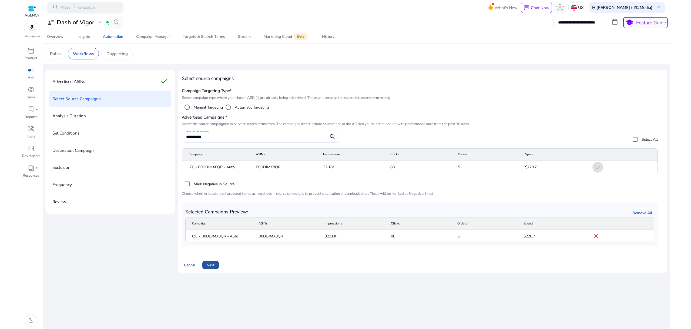
click at [207, 265] on span "Next" at bounding box center [211, 265] width 8 height 6
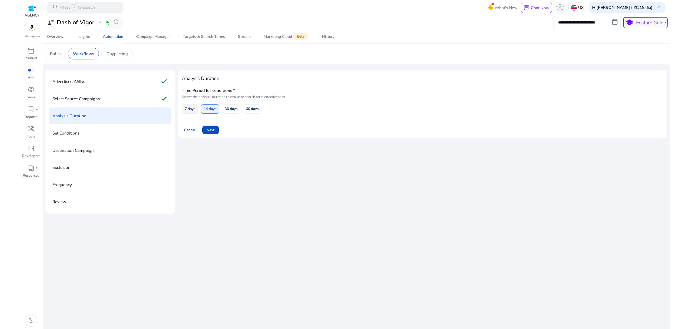
click at [189, 110] on span "7 days" at bounding box center [190, 108] width 11 height 9
click at [213, 131] on span "Next" at bounding box center [211, 130] width 8 height 6
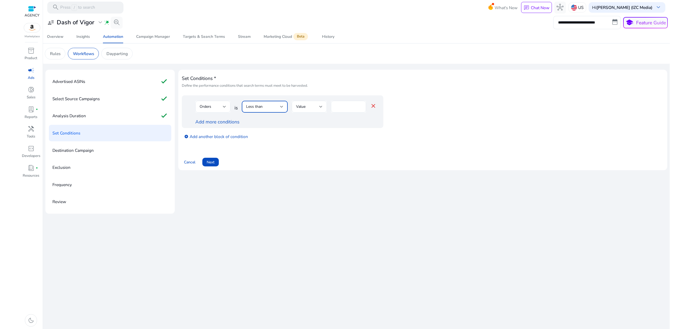
click at [259, 107] on span "Less than" at bounding box center [254, 106] width 16 height 5
click at [271, 93] on div at bounding box center [345, 164] width 691 height 329
click at [270, 106] on div "Less than" at bounding box center [263, 107] width 34 height 6
click at [276, 173] on div "Greater than equal to" at bounding box center [264, 173] width 37 height 12
drag, startPoint x: 341, startPoint y: 103, endPoint x: 341, endPoint y: 106, distance: 3.3
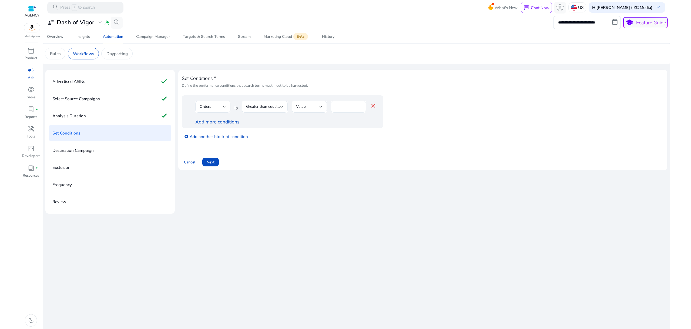
click at [333, 104] on div "*" at bounding box center [348, 107] width 35 height 12
drag, startPoint x: 341, startPoint y: 106, endPoint x: 332, endPoint y: 109, distance: 9.5
click at [332, 109] on div "*" at bounding box center [348, 107] width 35 height 12
type input "*"
click at [331, 162] on div "Cancel Next" at bounding box center [423, 160] width 482 height 14
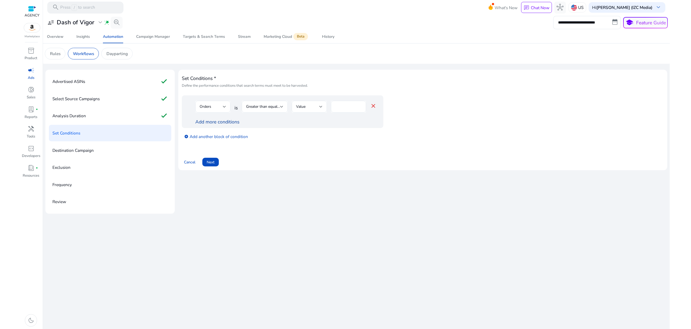
click at [225, 122] on link "Add more conditions" at bounding box center [217, 122] width 44 height 6
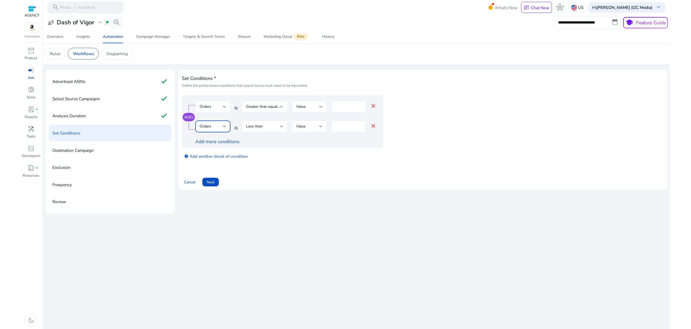
click at [218, 127] on div "Orders" at bounding box center [211, 126] width 23 height 6
click at [218, 163] on span "ACoS" at bounding box center [213, 165] width 26 height 6
click at [265, 129] on div "Less than" at bounding box center [263, 126] width 34 height 6
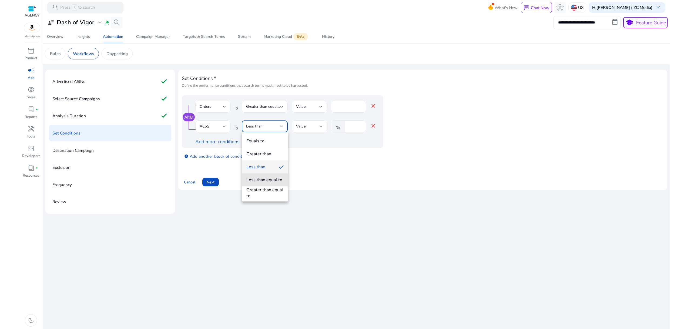
drag, startPoint x: 273, startPoint y: 180, endPoint x: 275, endPoint y: 178, distance: 3.3
click at [273, 180] on div "Less than equal to" at bounding box center [264, 180] width 36 height 6
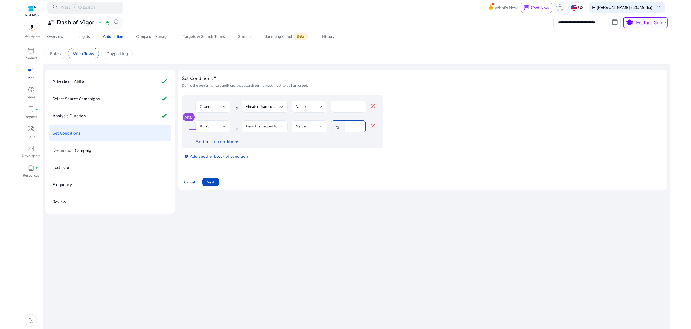
drag, startPoint x: 356, startPoint y: 127, endPoint x: 342, endPoint y: 125, distance: 13.7
click at [342, 125] on div "% *" at bounding box center [346, 126] width 31 height 12
drag, startPoint x: 351, startPoint y: 124, endPoint x: 332, endPoint y: 127, distance: 18.6
click at [334, 127] on div "% *" at bounding box center [346, 126] width 31 height 12
type input "*****"
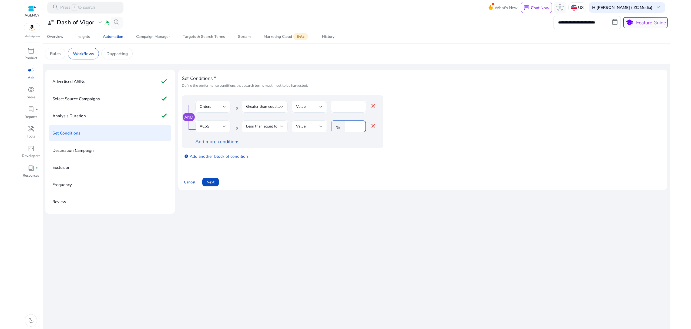
click at [344, 164] on div "AND Orders is Greater than equal to Value * close ACoS is Less than equal to Va…" at bounding box center [423, 130] width 482 height 71
drag, startPoint x: 219, startPoint y: 217, endPoint x: 223, endPoint y: 202, distance: 14.8
click at [220, 216] on div "**********" at bounding box center [356, 172] width 622 height 314
click at [212, 183] on span "Next" at bounding box center [211, 182] width 8 height 6
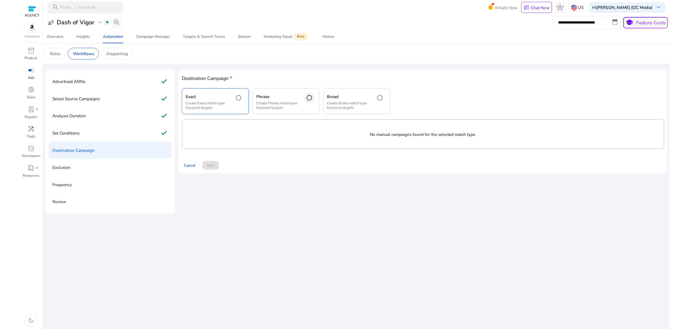
click at [303, 103] on div at bounding box center [309, 97] width 13 height 13
click at [237, 105] on mat-radio-button at bounding box center [239, 101] width 12 height 18
click at [352, 106] on p "Create Broad match type Keyword targets" at bounding box center [349, 105] width 44 height 9
click at [301, 102] on div "Phrase Create Phrase match type Keyword targets" at bounding box center [286, 101] width 67 height 26
click at [283, 159] on div "Cancel Next" at bounding box center [423, 163] width 482 height 14
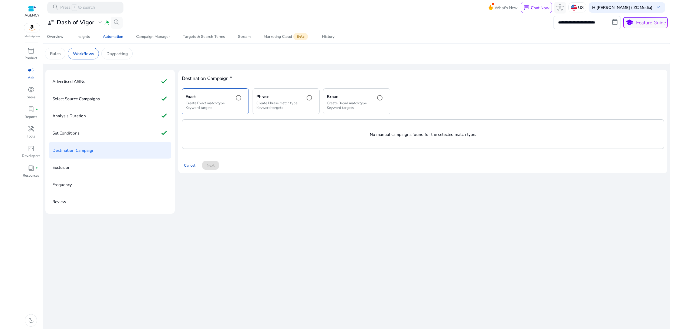
click at [262, 134] on p "No manual campaigns found for the selected match type." at bounding box center [422, 134] width 481 height 6
click at [285, 136] on p "No manual campaigns found for the selected match type." at bounding box center [422, 134] width 481 height 6
click at [295, 109] on p "Create Phrase match type Keyword targets" at bounding box center [278, 105] width 44 height 9
click at [352, 111] on div "Broad Create Broad match type Keyword targets" at bounding box center [356, 101] width 67 height 26
click at [231, 105] on div "Exact Create Exact match type Keyword targets" at bounding box center [215, 101] width 67 height 26
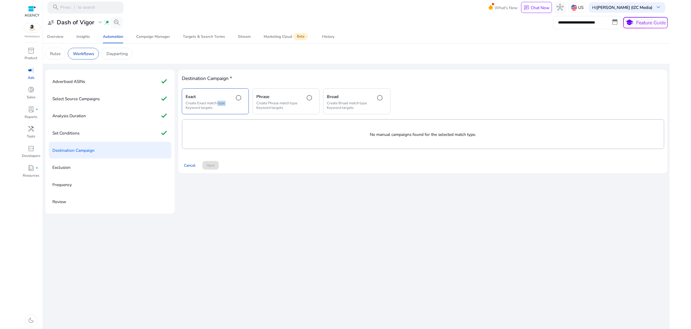
click at [231, 105] on div "Exact Create Exact match type Keyword targets" at bounding box center [215, 101] width 67 height 26
drag, startPoint x: 273, startPoint y: 177, endPoint x: 248, endPoint y: 182, distance: 25.1
click at [268, 177] on div "Destination Campaign * Exact Create Exact match type Keyword targets Phrase Cre…" at bounding box center [422, 124] width 489 height 108
click at [149, 135] on div "Set Conditions check" at bounding box center [110, 133] width 122 height 17
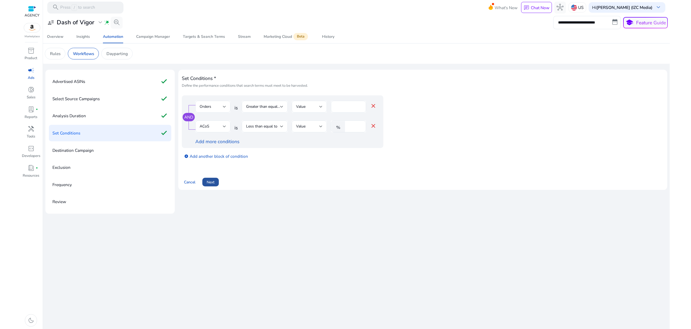
click at [214, 182] on span "Next" at bounding box center [211, 182] width 8 height 6
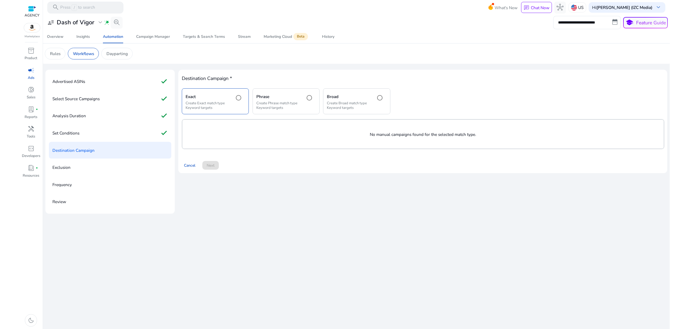
click at [285, 142] on div "No manual campaigns found for the selected match type." at bounding box center [422, 134] width 481 height 29
click at [123, 94] on div "Select Source Campaigns check" at bounding box center [110, 98] width 122 height 17
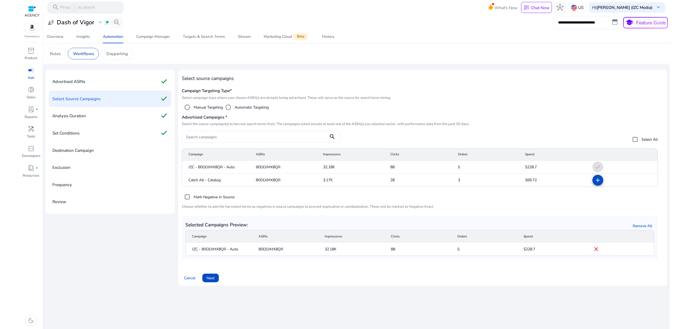
click at [201, 109] on label "Manual Targeting" at bounding box center [208, 108] width 30 height 6
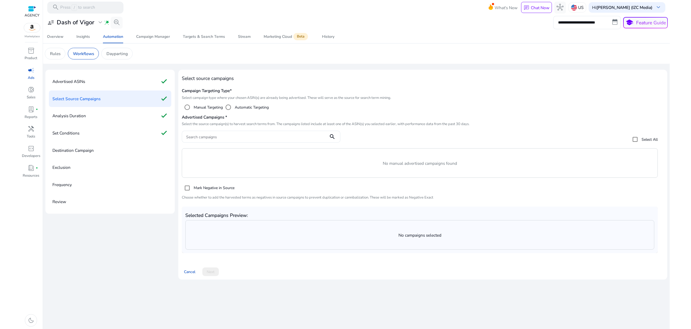
click at [209, 190] on label "Mark Negative in Source" at bounding box center [214, 188] width 42 height 6
click at [239, 107] on label "Automatic Targeting" at bounding box center [251, 108] width 35 height 6
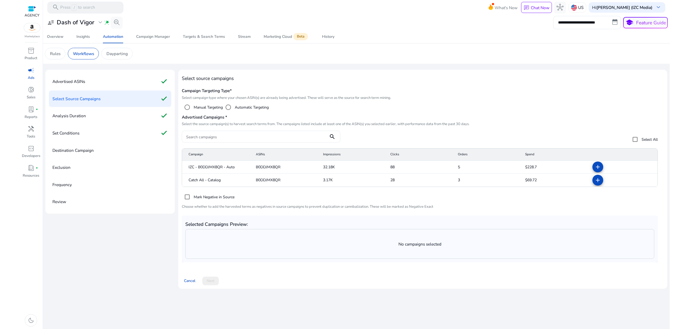
click at [328, 116] on h5 "Advertised Campaigns *" at bounding box center [423, 117] width 482 height 5
click at [32, 74] on span "campaign" at bounding box center [31, 70] width 7 height 7
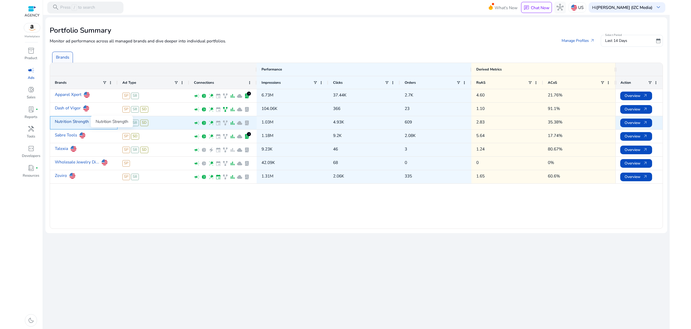
click at [76, 123] on link "Nutrition Strength" at bounding box center [72, 121] width 34 height 11
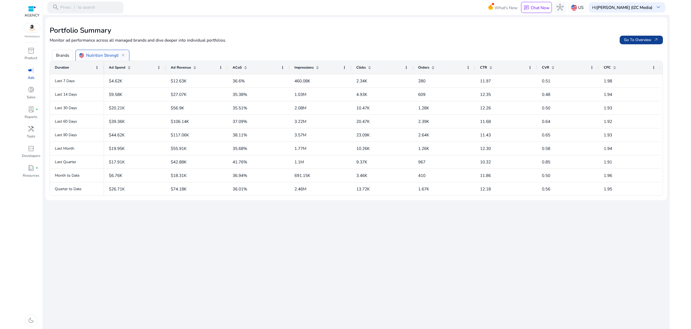
click at [641, 38] on span "Go To Overview arrow_outward" at bounding box center [641, 40] width 35 height 6
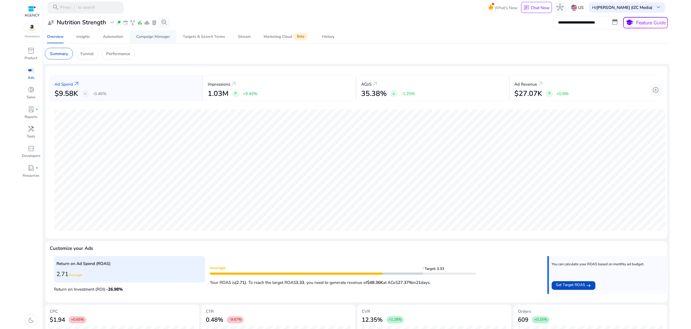
click at [148, 37] on div "Campaign Manager" at bounding box center [153, 37] width 34 height 4
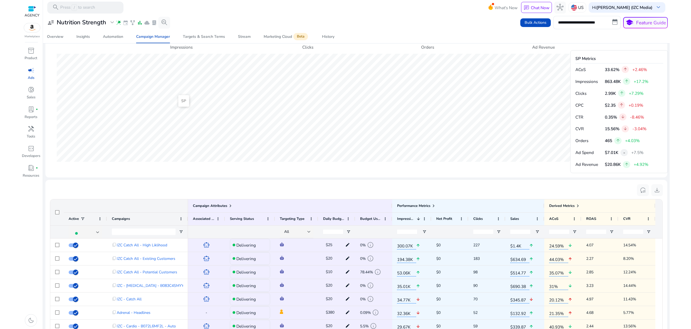
scroll to position [222, 0]
click at [120, 36] on div "Automation" at bounding box center [113, 37] width 20 height 4
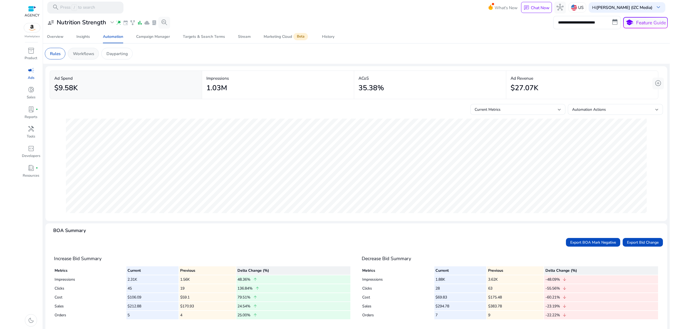
click at [89, 52] on p "Workflows" at bounding box center [83, 54] width 21 height 6
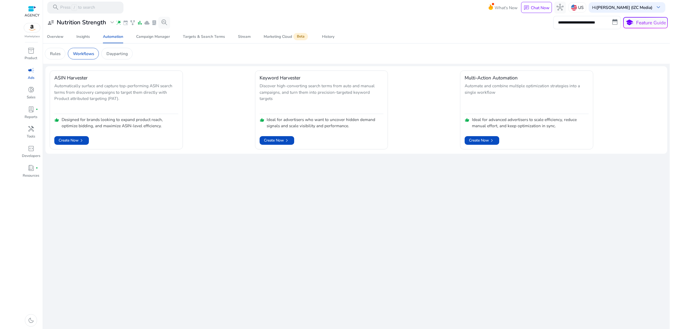
drag, startPoint x: 234, startPoint y: 154, endPoint x: 201, endPoint y: 82, distance: 79.0
click at [233, 154] on div "**********" at bounding box center [356, 172] width 622 height 314
drag, startPoint x: 232, startPoint y: 186, endPoint x: 250, endPoint y: 152, distance: 38.4
click at [233, 186] on div "**********" at bounding box center [356, 172] width 622 height 314
click at [276, 142] on span "Create Now chevron_right" at bounding box center [277, 140] width 26 height 6
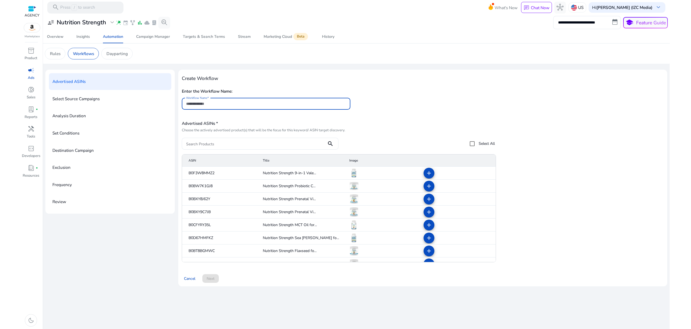
click at [217, 104] on input "Workflow Name" at bounding box center [266, 104] width 160 height 6
paste input "**********"
drag, startPoint x: 240, startPoint y: 105, endPoint x: 323, endPoint y: 93, distance: 83.5
click at [320, 92] on div "**********" at bounding box center [423, 101] width 482 height 29
type input "**********"
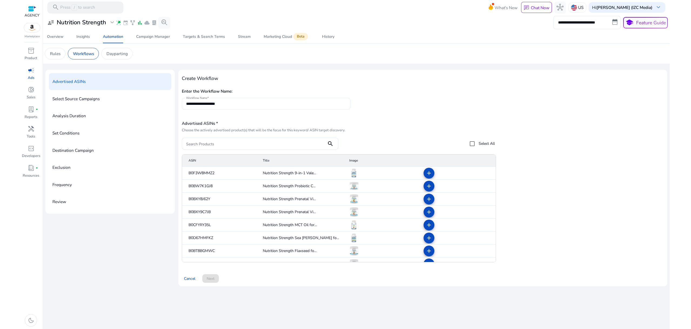
click at [379, 114] on div "**********" at bounding box center [423, 101] width 482 height 29
click at [207, 103] on input "**********" at bounding box center [266, 104] width 160 height 6
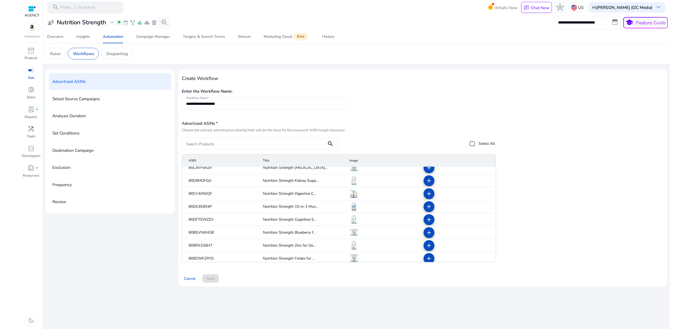
click at [199, 100] on div "**********" at bounding box center [266, 104] width 160 height 12
click at [199, 99] on div "**********" at bounding box center [266, 104] width 160 height 12
drag, startPoint x: 211, startPoint y: 150, endPoint x: 209, endPoint y: 142, distance: 9.1
click at [210, 149] on app-advertised-asin "Advertised ASINs * Choose the actively advertised product(s) that will be the f…" at bounding box center [423, 193] width 482 height 148
drag, startPoint x: 209, startPoint y: 142, endPoint x: 231, endPoint y: 142, distance: 21.9
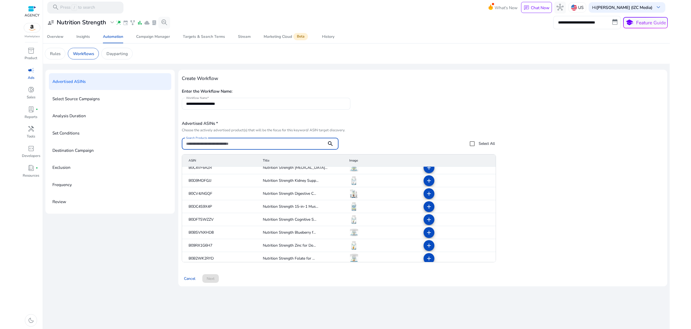
click at [209, 141] on input "Search Products" at bounding box center [254, 144] width 136 height 6
paste input "**********"
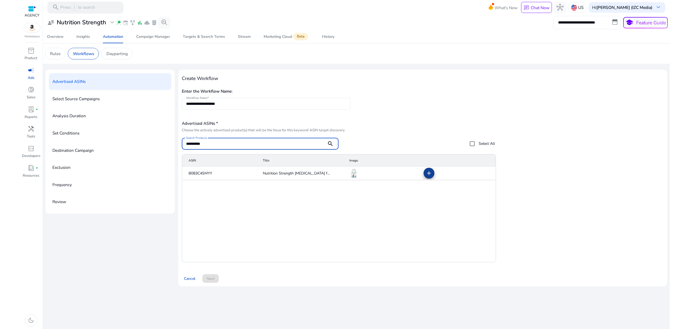
type input "**********"
click at [428, 170] on mat-icon "add" at bounding box center [429, 173] width 6 height 6
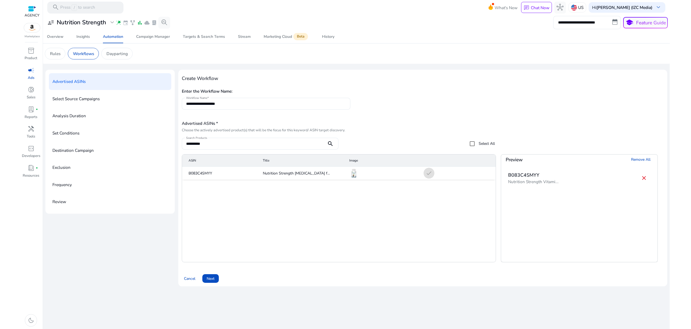
click at [202, 279] on div "Cancel Next" at bounding box center [423, 277] width 482 height 14
click at [212, 281] on span "Next" at bounding box center [211, 279] width 8 height 6
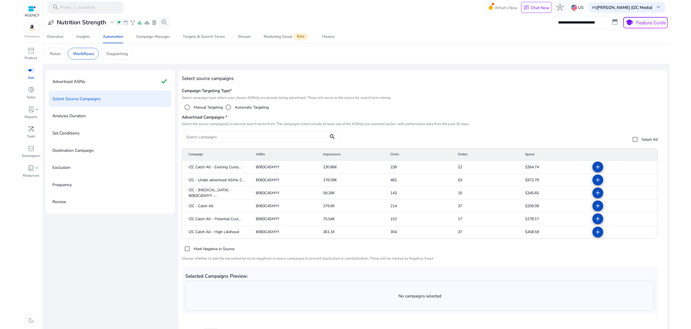
click at [214, 139] on input "Search campaigns" at bounding box center [255, 137] width 138 height 6
paste input "**********"
type input "**********"
click at [346, 130] on div "**********" at bounding box center [423, 222] width 482 height 188
click at [333, 137] on mat-icon "search" at bounding box center [332, 136] width 13 height 6
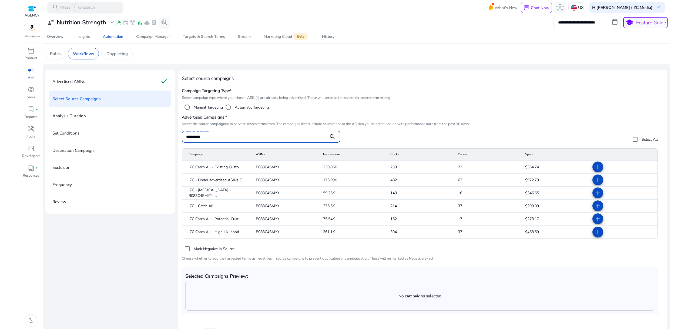
click at [331, 134] on mat-icon "search" at bounding box center [332, 136] width 13 height 6
click at [596, 194] on mat-icon "add" at bounding box center [597, 193] width 6 height 6
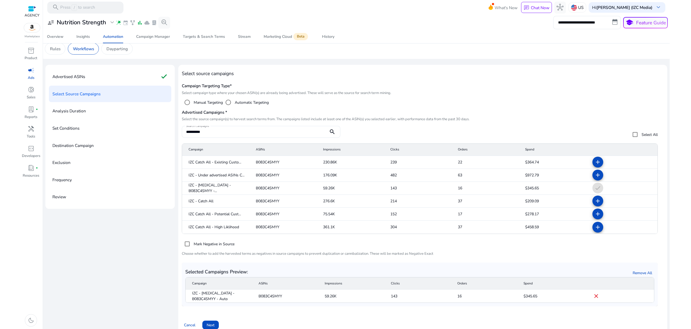
scroll to position [14, 0]
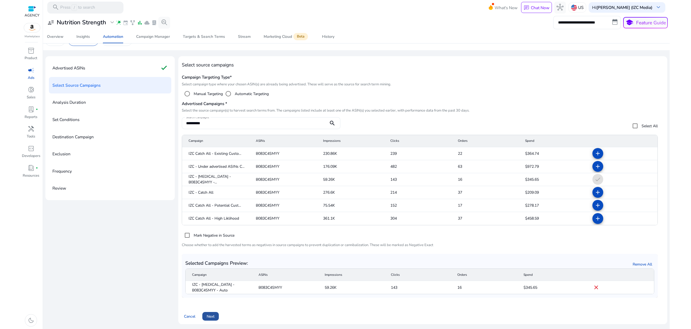
click at [210, 316] on span "Next" at bounding box center [211, 317] width 8 height 6
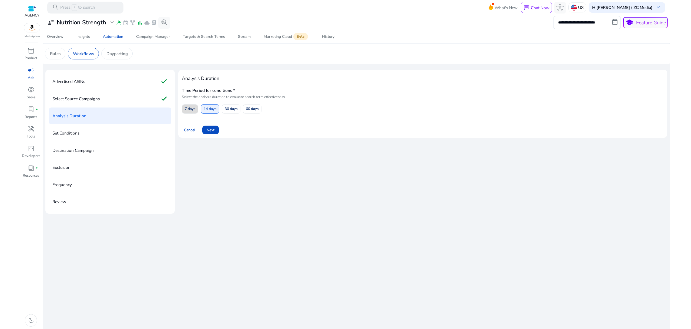
click at [192, 108] on span "7 days" at bounding box center [190, 108] width 11 height 9
click at [216, 129] on span at bounding box center [210, 129] width 16 height 13
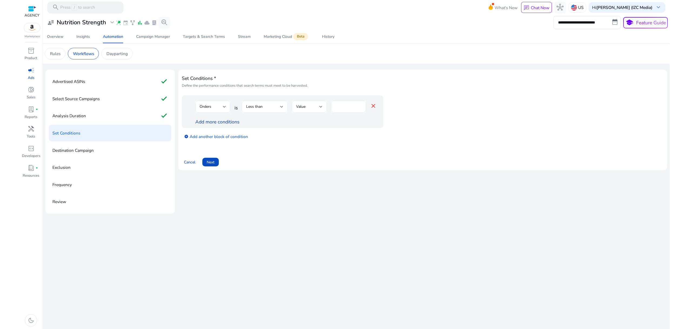
click at [222, 122] on link "Add more conditions" at bounding box center [217, 122] width 44 height 6
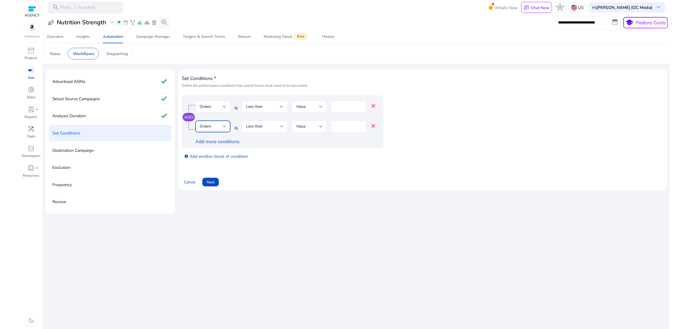
click at [216, 126] on div "Orders" at bounding box center [211, 126] width 23 height 6
click at [297, 168] on div at bounding box center [345, 164] width 691 height 329
click at [223, 110] on div "Orders" at bounding box center [213, 107] width 26 height 12
click at [217, 143] on span "ACoS" at bounding box center [213, 145] width 26 height 6
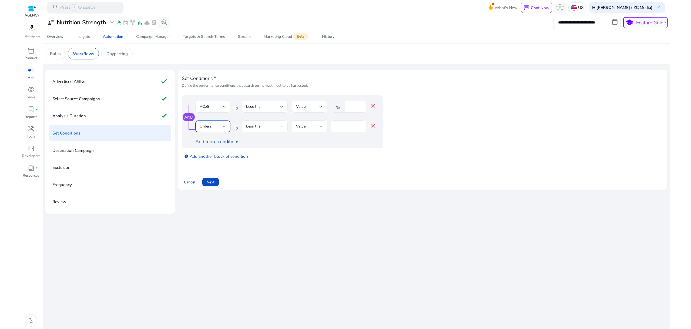
click at [218, 124] on div "Orders" at bounding box center [211, 126] width 23 height 6
click at [223, 114] on div at bounding box center [345, 164] width 691 height 329
click at [281, 106] on div at bounding box center [281, 107] width 3 height 2
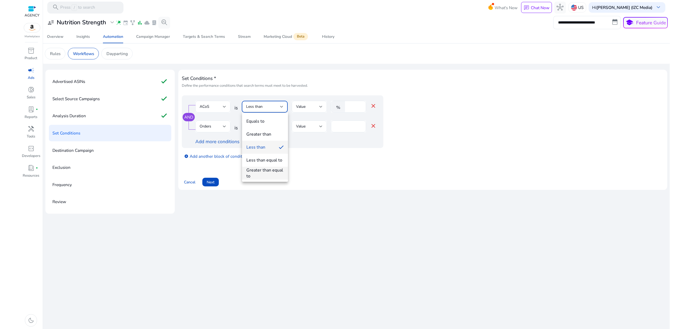
click at [273, 172] on div "Greater than equal to" at bounding box center [264, 173] width 37 height 12
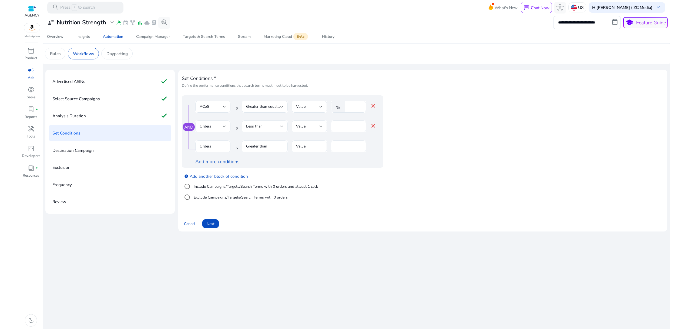
click at [375, 124] on mat-icon "close" at bounding box center [373, 126] width 6 height 6
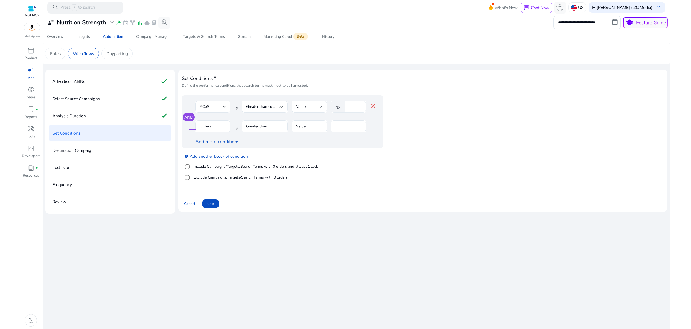
click at [350, 104] on input "*" at bounding box center [355, 107] width 14 height 6
drag, startPoint x: 351, startPoint y: 105, endPoint x: 338, endPoint y: 106, distance: 13.3
click at [338, 106] on div "% *" at bounding box center [346, 107] width 31 height 12
type input "*****"
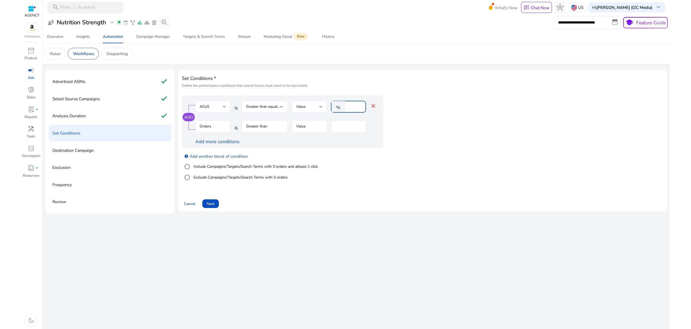
click at [439, 113] on app-ppc-editable-conditions "AND ACoS is Greater than equal to Value % ***** close Orders is Greater than Va…" at bounding box center [423, 140] width 482 height 90
click at [206, 122] on mat-form-field "Orders" at bounding box center [212, 129] width 35 height 18
click at [274, 128] on mat-form-field "Greater than" at bounding box center [265, 129] width 46 height 18
drag, startPoint x: 252, startPoint y: 129, endPoint x: 241, endPoint y: 129, distance: 10.5
click at [251, 129] on mat-form-field "Greater than" at bounding box center [265, 129] width 46 height 18
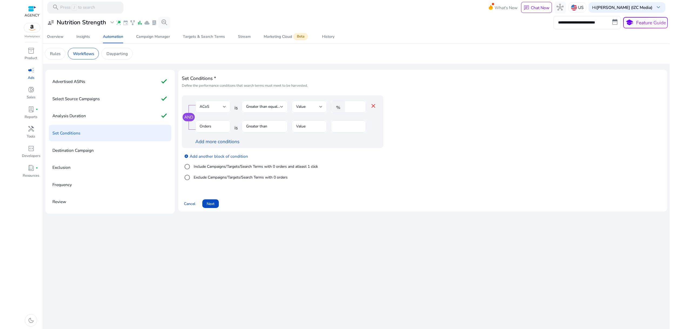
drag, startPoint x: 226, startPoint y: 129, endPoint x: 223, endPoint y: 128, distance: 2.9
click at [224, 128] on mat-form-field "Orders" at bounding box center [212, 129] width 35 height 18
drag, startPoint x: 289, startPoint y: 132, endPoint x: 307, endPoint y: 126, distance: 19.6
click at [291, 131] on div "Orders is Greater than Value *" at bounding box center [285, 129] width 181 height 18
click at [307, 126] on mat-form-field "Value" at bounding box center [309, 129] width 35 height 18
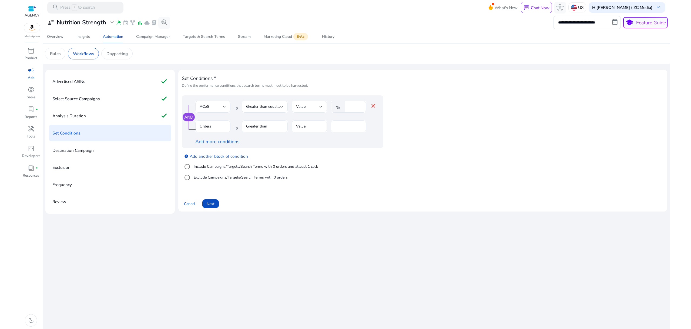
click at [305, 106] on span "Value" at bounding box center [300, 106] width 9 height 5
click at [214, 125] on div at bounding box center [345, 164] width 691 height 329
click at [232, 139] on link "Add more conditions" at bounding box center [217, 141] width 44 height 6
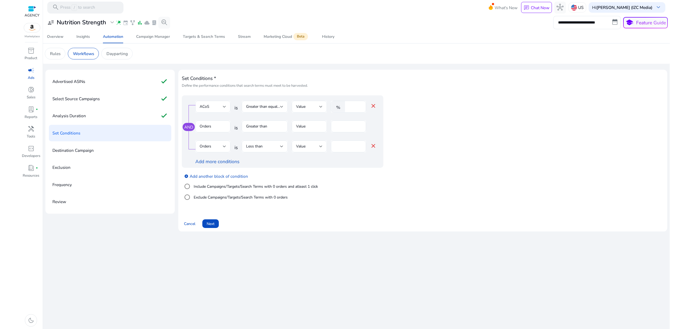
click at [230, 127] on mat-form-field "Orders" at bounding box center [212, 129] width 35 height 18
click at [341, 129] on input "*" at bounding box center [348, 126] width 26 height 6
click at [272, 130] on mat-form-field "Greater than" at bounding box center [265, 129] width 46 height 18
drag, startPoint x: 268, startPoint y: 129, endPoint x: 227, endPoint y: 127, distance: 41.4
click at [266, 129] on mat-form-field "Greater than" at bounding box center [265, 129] width 46 height 18
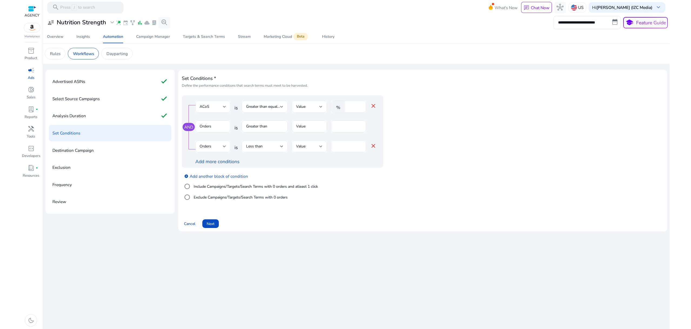
click at [219, 126] on mat-form-field "Orders" at bounding box center [212, 129] width 35 height 18
drag, startPoint x: 196, startPoint y: 124, endPoint x: 187, endPoint y: 125, distance: 9.1
click at [193, 123] on div "AND ACoS is Greater than equal to Value % ***** close Orders is Greater than Va…" at bounding box center [282, 131] width 201 height 73
click at [185, 126] on link "AND" at bounding box center [188, 127] width 9 height 6
click at [200, 125] on mat-form-field "Orders" at bounding box center [212, 129] width 35 height 18
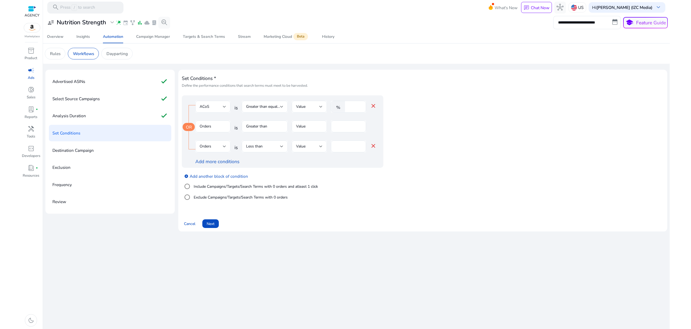
click at [225, 145] on div at bounding box center [224, 146] width 3 height 6
click at [240, 137] on div at bounding box center [345, 164] width 691 height 329
click at [216, 148] on div "Orders" at bounding box center [211, 146] width 23 height 6
drag, startPoint x: 257, startPoint y: 156, endPoint x: 262, endPoint y: 152, distance: 6.7
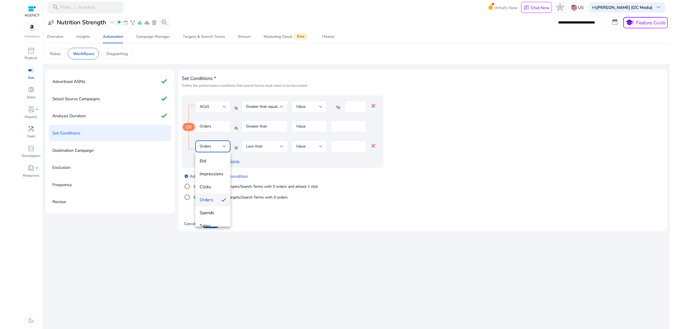
click at [257, 156] on div at bounding box center [345, 164] width 691 height 329
click at [269, 143] on div "Less than" at bounding box center [264, 146] width 37 height 6
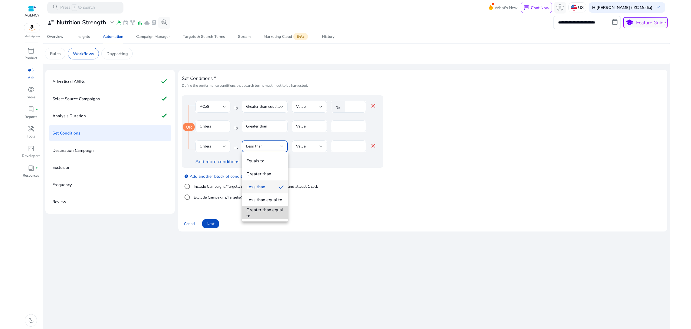
click at [279, 212] on div "Greater than equal to" at bounding box center [264, 213] width 37 height 12
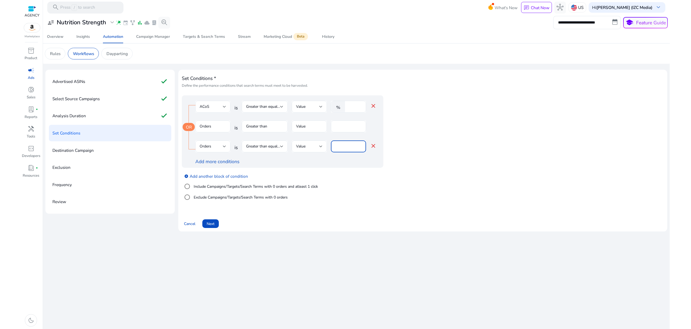
click at [345, 146] on input "*" at bounding box center [348, 146] width 26 height 6
drag, startPoint x: 345, startPoint y: 146, endPoint x: 328, endPoint y: 143, distance: 17.1
click at [328, 143] on div "Orders is Greater than equal to Value * close" at bounding box center [285, 149] width 181 height 18
type input "*"
click at [362, 165] on div "Add more conditions" at bounding box center [285, 161] width 181 height 7
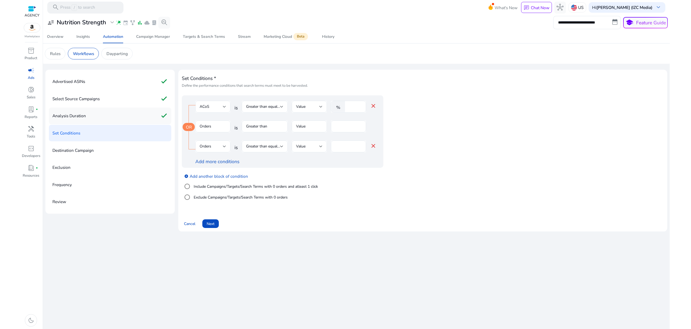
click at [133, 109] on div "Analysis Duration check" at bounding box center [110, 116] width 122 height 17
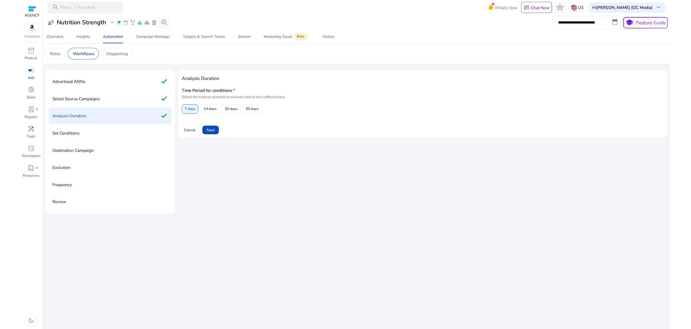
click at [125, 133] on div "Set Conditions" at bounding box center [110, 133] width 122 height 17
click at [204, 130] on span at bounding box center [210, 129] width 16 height 13
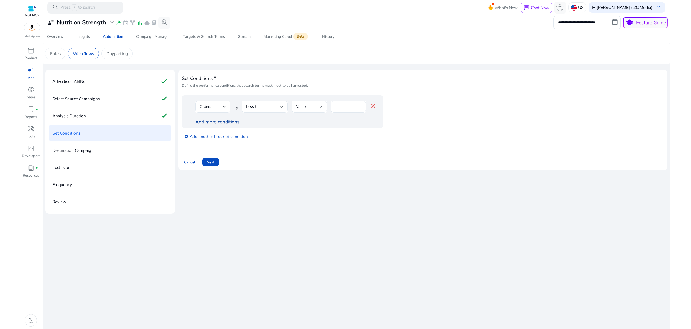
click at [223, 124] on link "Add more conditions" at bounding box center [217, 122] width 44 height 6
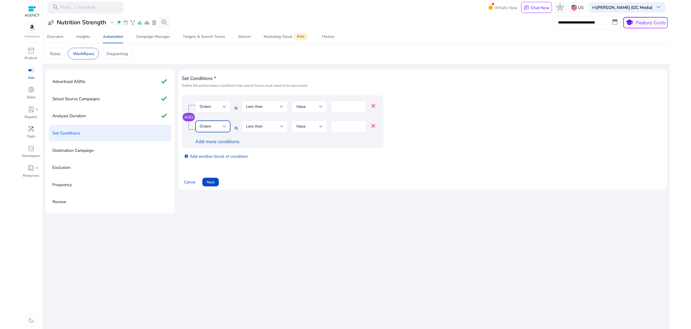
click at [213, 125] on div "Orders" at bounding box center [211, 126] width 23 height 6
click at [216, 137] on span "ACoS" at bounding box center [213, 138] width 26 height 6
click at [274, 108] on div "Less than" at bounding box center [263, 107] width 34 height 6
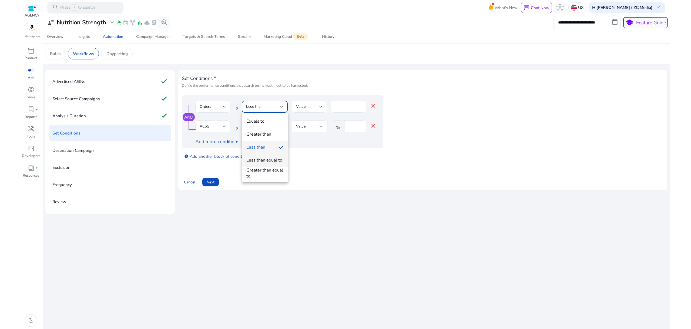
click at [275, 157] on div "Less than equal to" at bounding box center [264, 160] width 36 height 6
drag, startPoint x: 344, startPoint y: 106, endPoint x: 331, endPoint y: 105, distance: 13.6
click at [331, 105] on div "*" at bounding box center [348, 107] width 35 height 12
type input "*"
click at [273, 129] on div "Less than" at bounding box center [263, 126] width 34 height 6
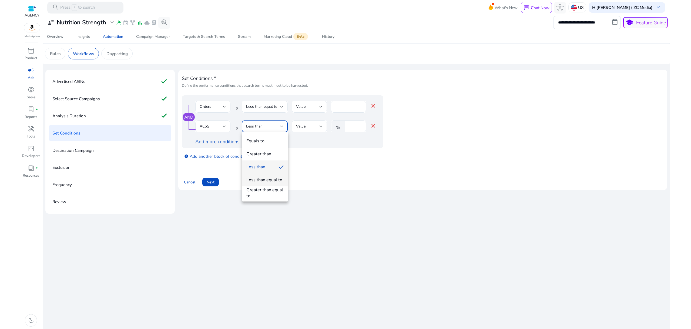
click at [271, 181] on div "Less than equal to" at bounding box center [264, 180] width 36 height 6
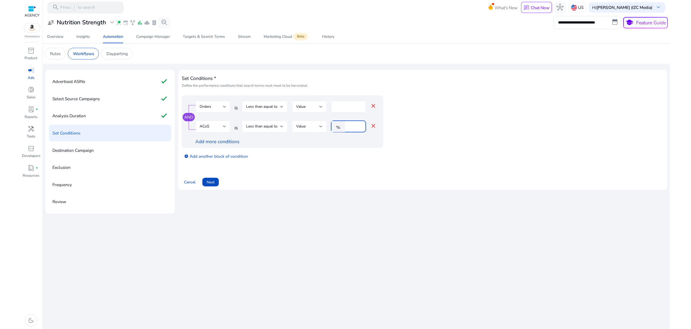
drag, startPoint x: 355, startPoint y: 128, endPoint x: 340, endPoint y: 125, distance: 15.3
click at [340, 125] on div "% *" at bounding box center [346, 126] width 31 height 12
type input "*****"
click at [349, 174] on div "Cancel Next" at bounding box center [423, 180] width 482 height 14
click at [211, 183] on span "Next" at bounding box center [211, 182] width 8 height 6
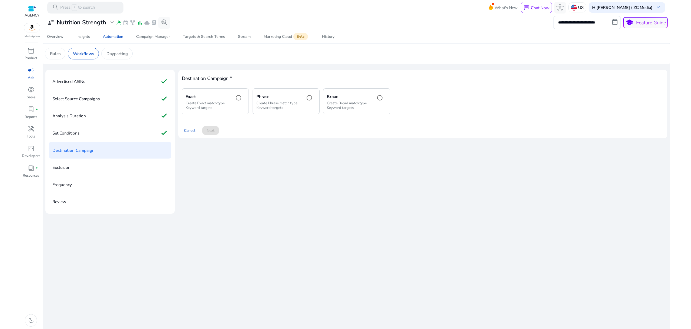
click at [272, 102] on p "Create Phrase match type Keyword targets" at bounding box center [278, 105] width 44 height 9
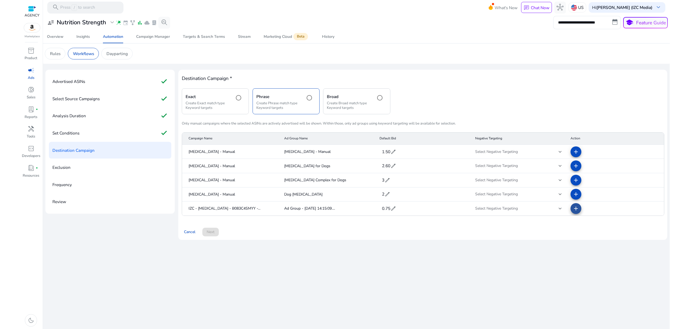
click at [574, 209] on mat-icon "add" at bounding box center [576, 208] width 6 height 6
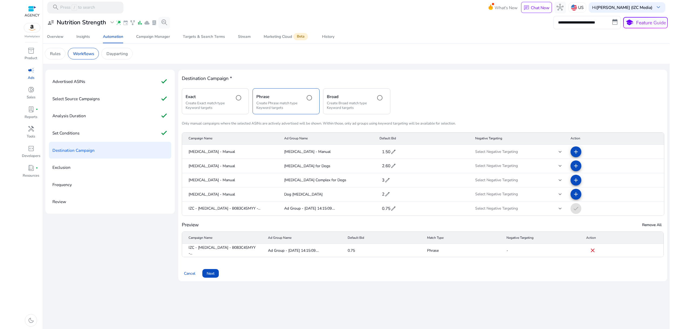
click at [213, 271] on span "Next" at bounding box center [211, 274] width 8 height 6
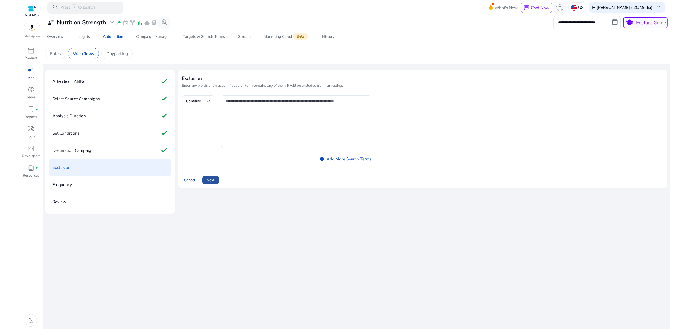
click at [214, 180] on span "Next" at bounding box center [211, 180] width 8 height 6
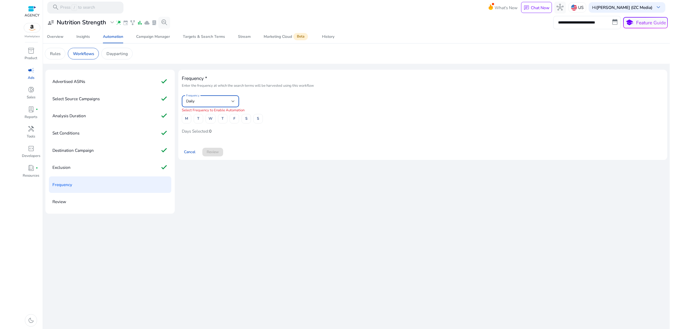
click at [213, 102] on div "Daily" at bounding box center [208, 101] width 45 height 6
click at [213, 102] on div at bounding box center [345, 164] width 691 height 329
click at [109, 119] on div "Analysis Duration check" at bounding box center [110, 116] width 122 height 17
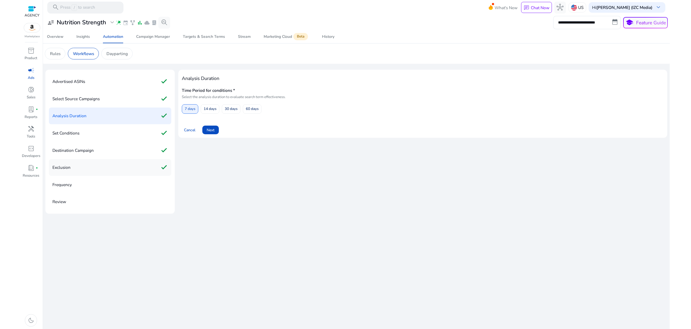
click at [100, 174] on div "Exclusion check" at bounding box center [110, 167] width 122 height 17
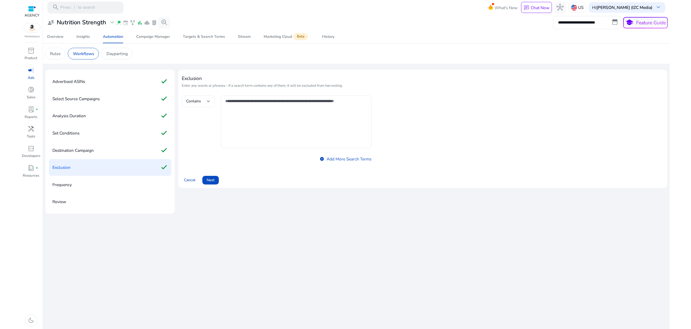
click at [99, 186] on div "Frequency" at bounding box center [110, 184] width 122 height 17
click at [204, 179] on span at bounding box center [210, 180] width 16 height 13
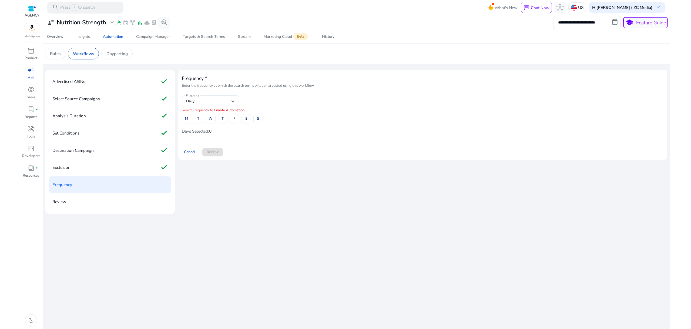
click at [215, 102] on div "Daily" at bounding box center [208, 101] width 45 height 6
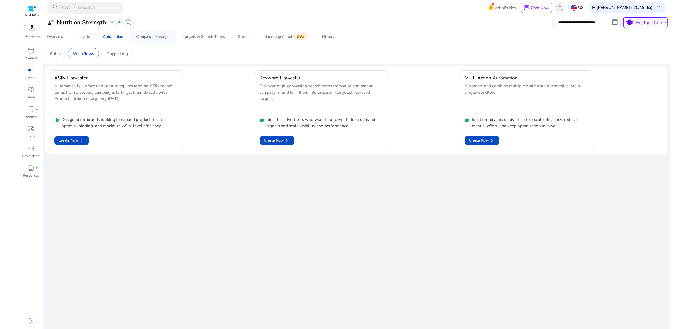
click at [171, 37] on link "Campaign Manager" at bounding box center [153, 36] width 47 height 13
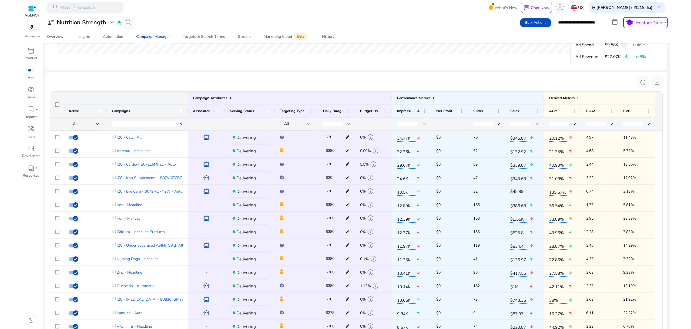
scroll to position [108, 0]
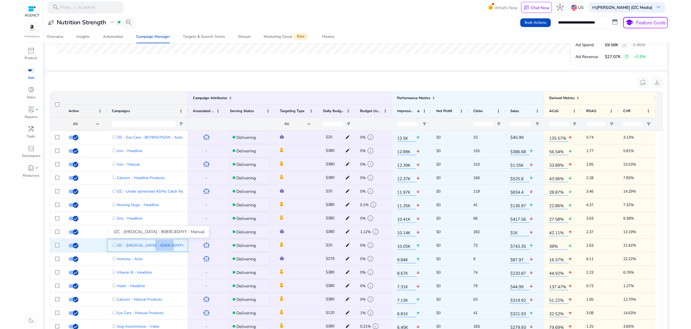
drag, startPoint x: 146, startPoint y: 248, endPoint x: 170, endPoint y: 247, distance: 24.1
click at [170, 247] on span "IZC - Vitamin E - B083C4SMYY - Manual" at bounding box center [158, 245] width 83 height 11
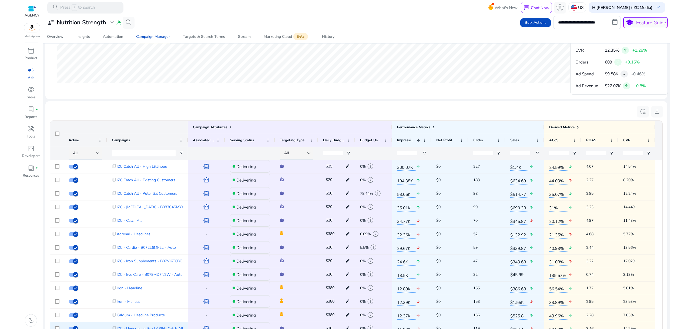
scroll to position [135, 0]
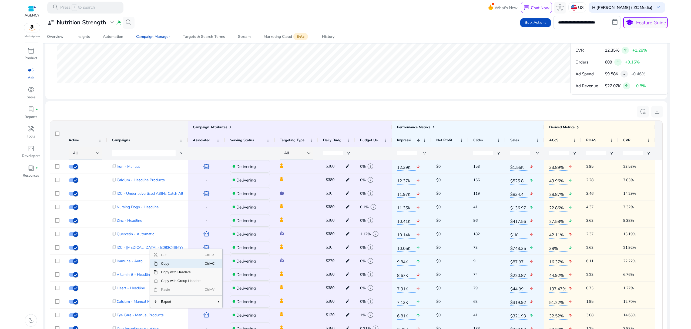
click at [169, 263] on span "Copy" at bounding box center [181, 263] width 47 height 9
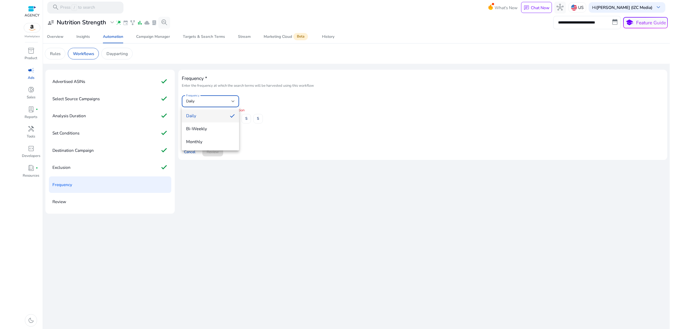
click at [213, 116] on span "Daily" at bounding box center [205, 116] width 39 height 6
drag, startPoint x: 213, startPoint y: 120, endPoint x: 217, endPoint y: 118, distance: 4.4
click at [215, 118] on span at bounding box center [210, 118] width 9 height 13
click at [264, 163] on div "Frequency * Enter the frequency at which the search terms will be harvested usi…" at bounding box center [422, 117] width 489 height 95
click at [217, 152] on span "Review" at bounding box center [213, 152] width 12 height 6
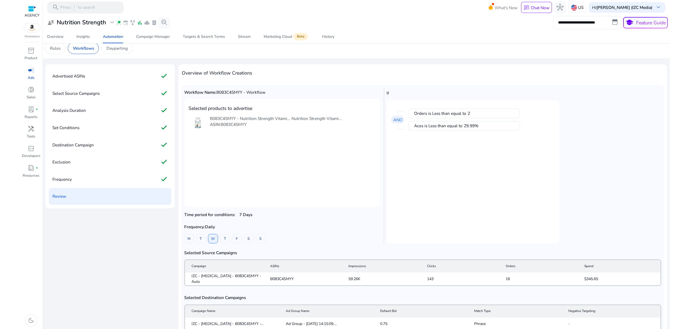
scroll to position [5, 0]
click at [85, 130] on div "Set Conditions check" at bounding box center [110, 128] width 122 height 17
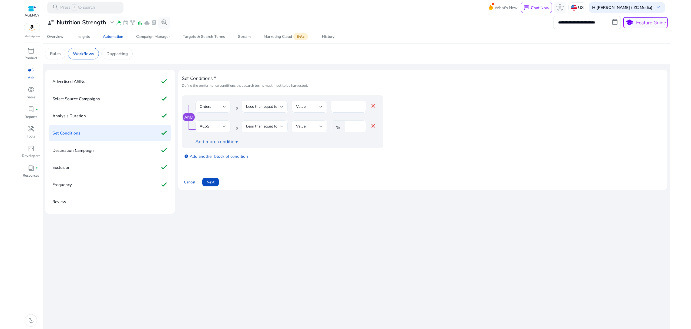
scroll to position [0, 0]
click at [274, 104] on span "Less than equal to" at bounding box center [261, 106] width 31 height 5
click at [273, 169] on div "Greater than equal to" at bounding box center [264, 173] width 37 height 12
click at [213, 181] on span "Next" at bounding box center [211, 182] width 8 height 6
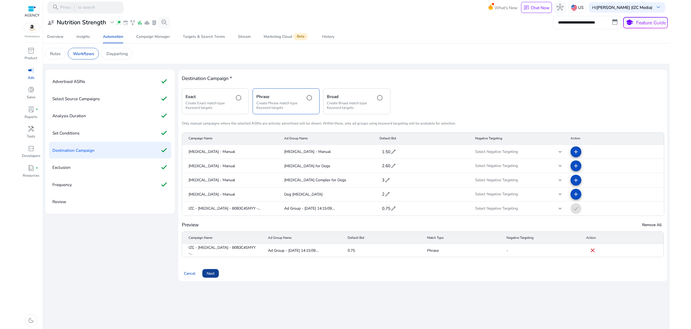
click at [210, 276] on span "Next" at bounding box center [211, 274] width 8 height 6
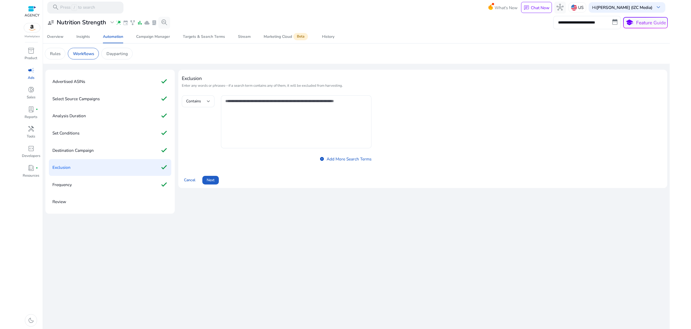
click at [217, 181] on span at bounding box center [210, 180] width 16 height 13
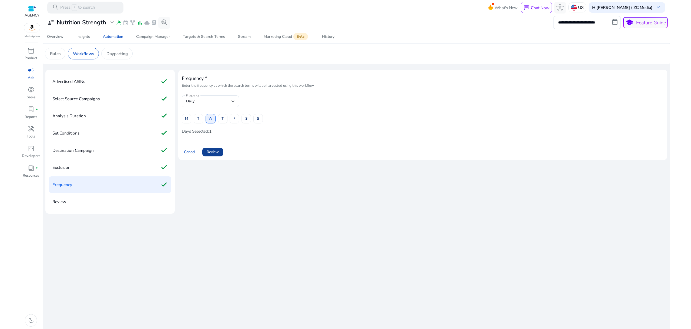
click at [217, 149] on span "Review" at bounding box center [213, 152] width 12 height 6
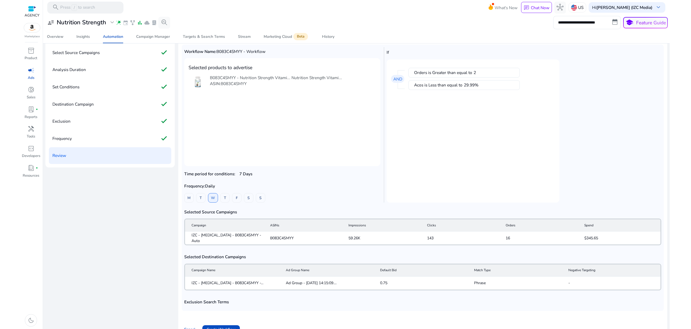
scroll to position [59, 0]
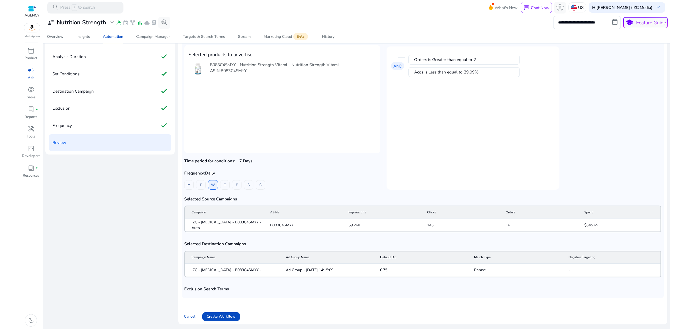
click at [218, 316] on span "Create Workflow" at bounding box center [221, 317] width 29 height 6
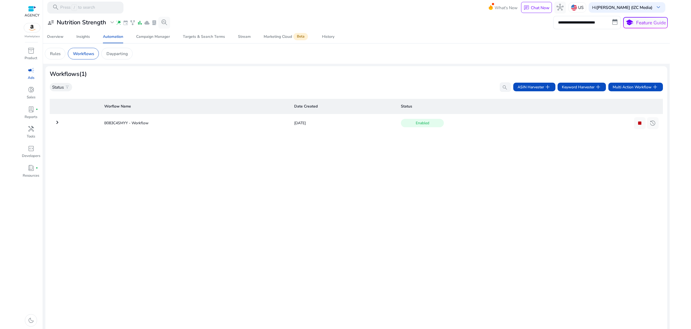
click at [58, 121] on mat-icon "keyboard_arrow_right" at bounding box center [57, 122] width 6 height 6
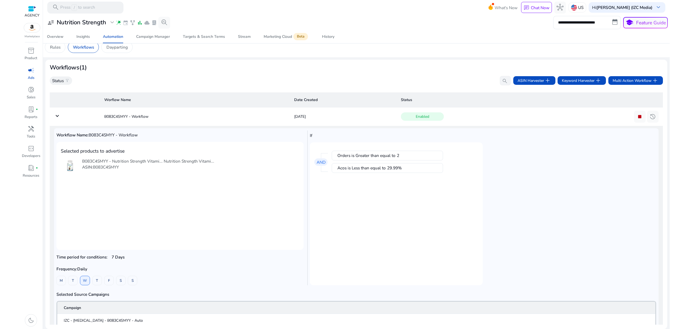
click at [55, 117] on mat-icon "keyboard_arrow_down" at bounding box center [57, 116] width 6 height 6
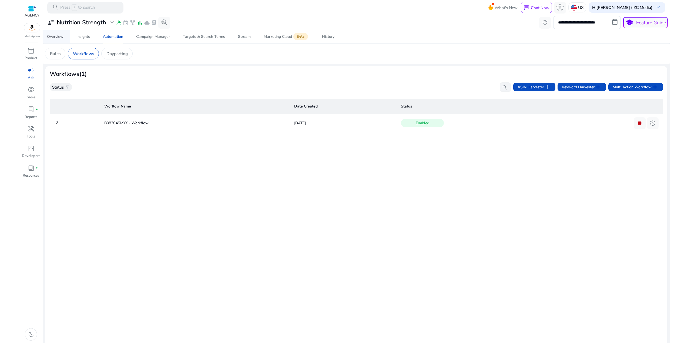
click at [54, 36] on div "Overview" at bounding box center [55, 37] width 16 height 4
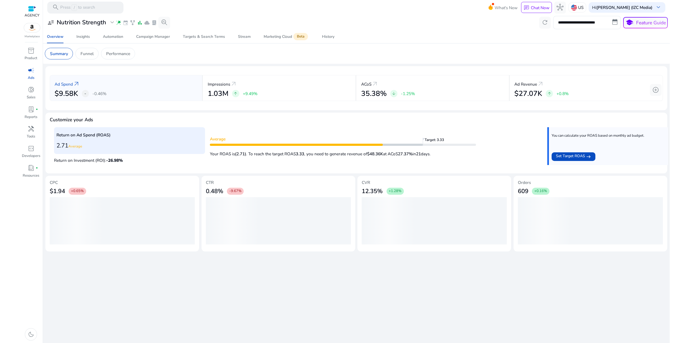
click at [33, 11] on div at bounding box center [32, 9] width 8 height 6
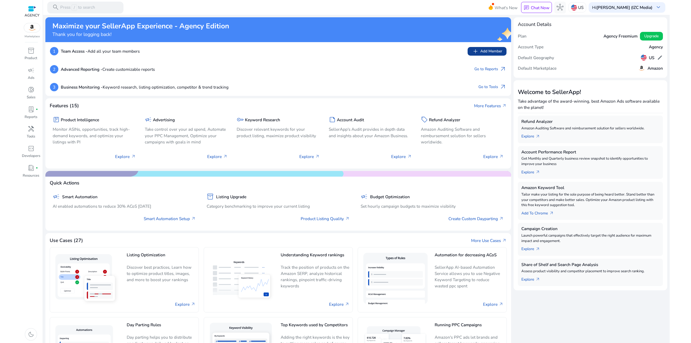
click at [479, 52] on span "add Add Member" at bounding box center [487, 51] width 30 height 7
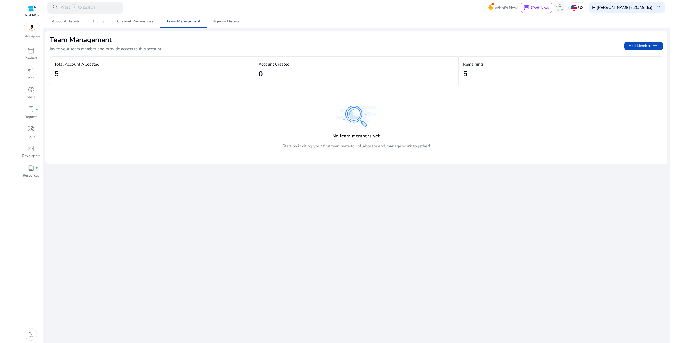
click at [424, 102] on app-empty-state "No team members yet. Start by inviting your first teammate to collaborate and m…" at bounding box center [356, 123] width 613 height 64
click at [644, 45] on span "Add Member add" at bounding box center [644, 45] width 30 height 7
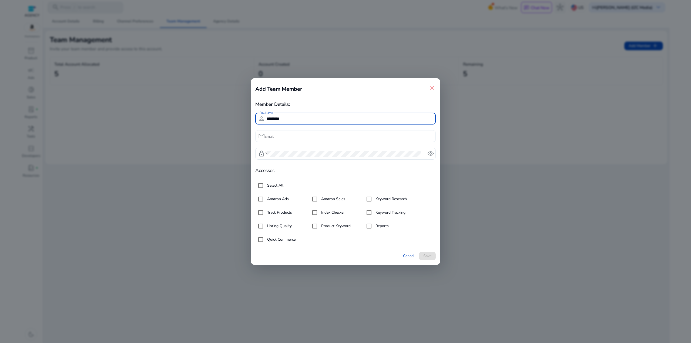
type input "*********"
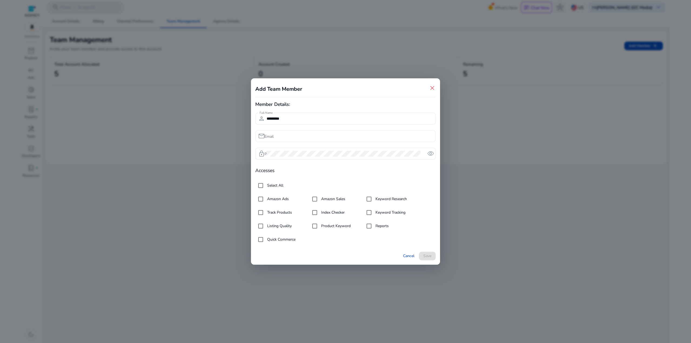
click at [297, 140] on div at bounding box center [349, 136] width 165 height 12
click at [293, 137] on input "********" at bounding box center [349, 136] width 165 height 6
type input "**********"
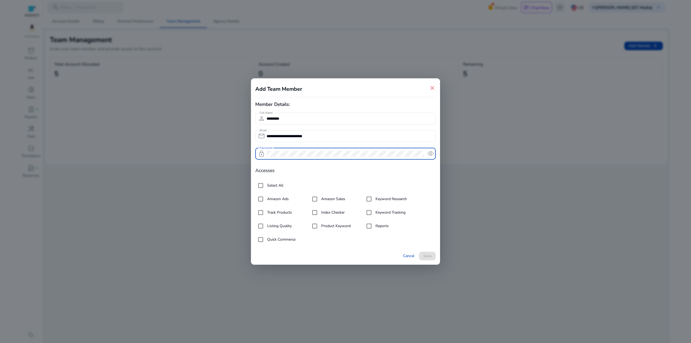
click at [383, 146] on div at bounding box center [345, 145] width 180 height 6
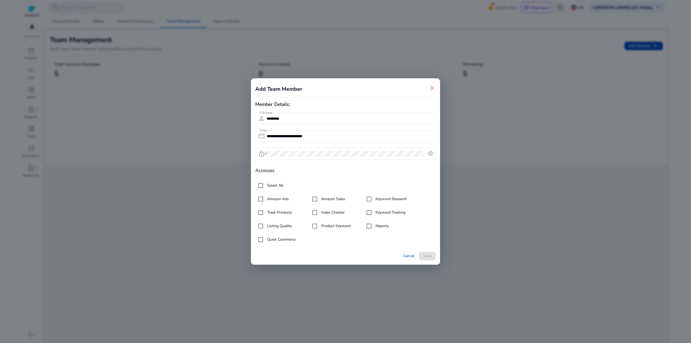
click at [290, 148] on div at bounding box center [345, 154] width 157 height 12
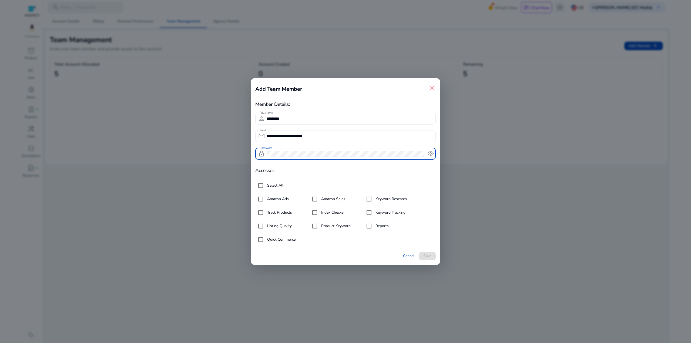
click at [430, 154] on span "remove_red_eye" at bounding box center [430, 153] width 7 height 7
click at [246, 153] on div "**********" at bounding box center [345, 171] width 691 height 343
click at [308, 167] on form "**********" at bounding box center [345, 187] width 180 height 148
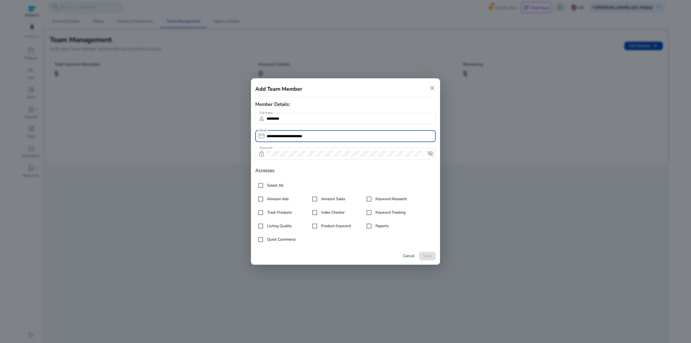
drag, startPoint x: 314, startPoint y: 133, endPoint x: 230, endPoint y: 132, distance: 84.0
click at [230, 132] on div "**********" at bounding box center [345, 171] width 691 height 343
click at [218, 152] on div "**********" at bounding box center [345, 171] width 691 height 343
click at [273, 200] on label "Amazon Ads" at bounding box center [277, 199] width 23 height 6
click at [427, 256] on span "Save" at bounding box center [427, 256] width 8 height 6
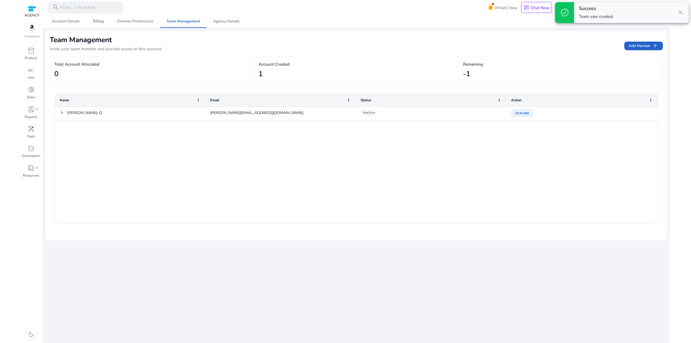
drag, startPoint x: 289, startPoint y: 173, endPoint x: 293, endPoint y: 173, distance: 3.5
click at [289, 173] on div "Evelyn. Q evelyn.q@izcmediagroup.com Inactive Activate" at bounding box center [356, 165] width 603 height 116
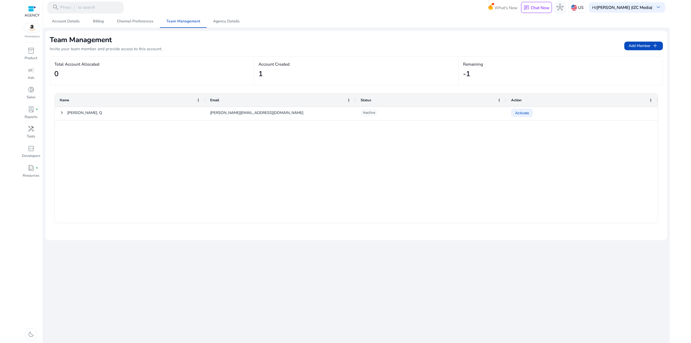
click at [335, 143] on div "Evelyn. Q evelyn.q@izcmediagroup.com Inactive Activate" at bounding box center [356, 165] width 603 height 116
click at [136, 158] on div "Evelyn. Q evelyn.q@izcmediagroup.com Inactive Activate" at bounding box center [356, 165] width 603 height 116
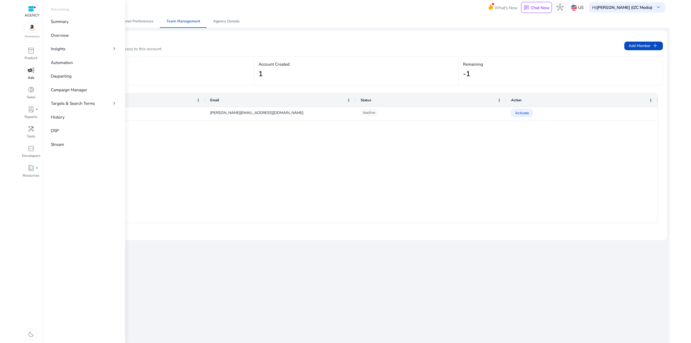
click at [33, 70] on span "campaign" at bounding box center [31, 70] width 7 height 7
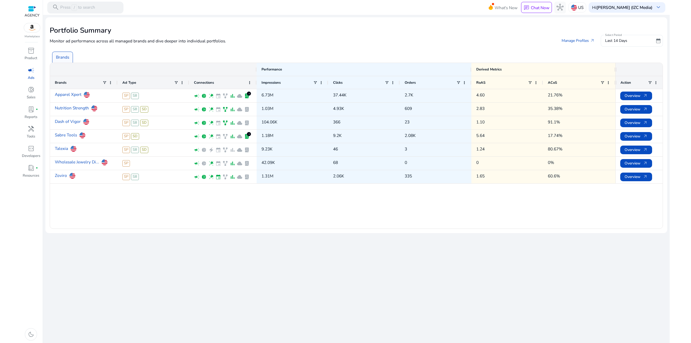
click at [629, 41] on div "Last 14 Days" at bounding box center [629, 41] width 49 height 6
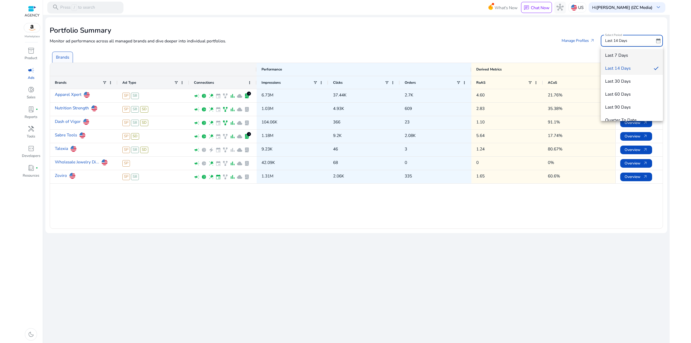
click at [630, 57] on span "Last 7 Days" at bounding box center [631, 55] width 53 height 6
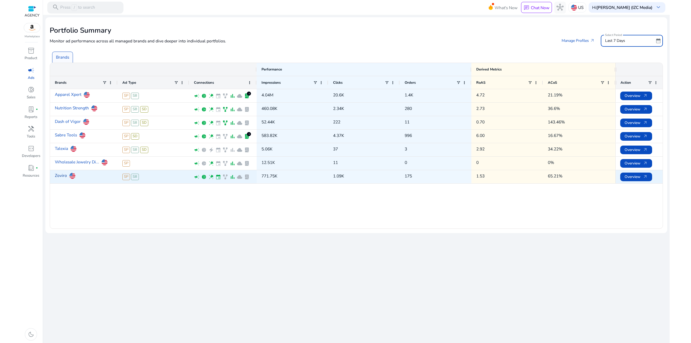
click at [60, 174] on link "Zoviro" at bounding box center [61, 175] width 12 height 11
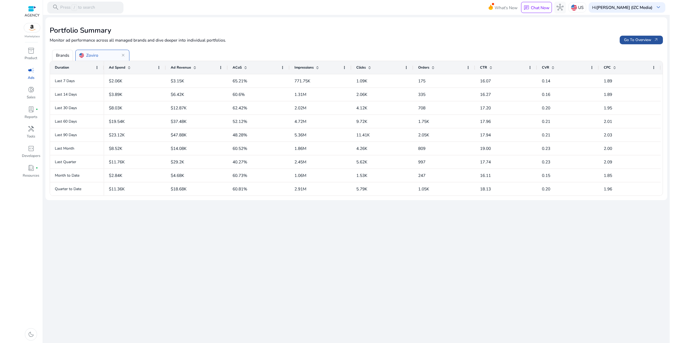
click at [644, 42] on span "Go To Overview arrow_outward" at bounding box center [641, 40] width 35 height 6
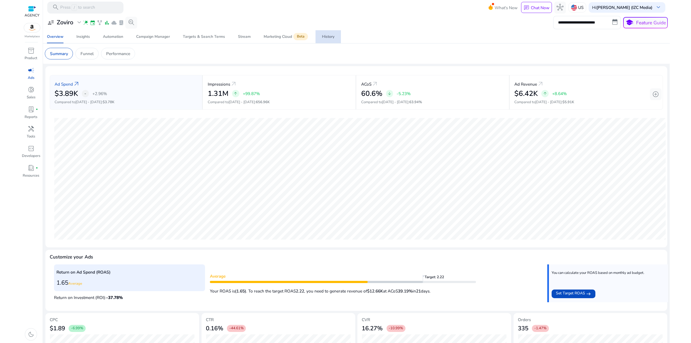
click at [328, 32] on span "History" at bounding box center [328, 36] width 12 height 13
